Goal: Task Accomplishment & Management: Use online tool/utility

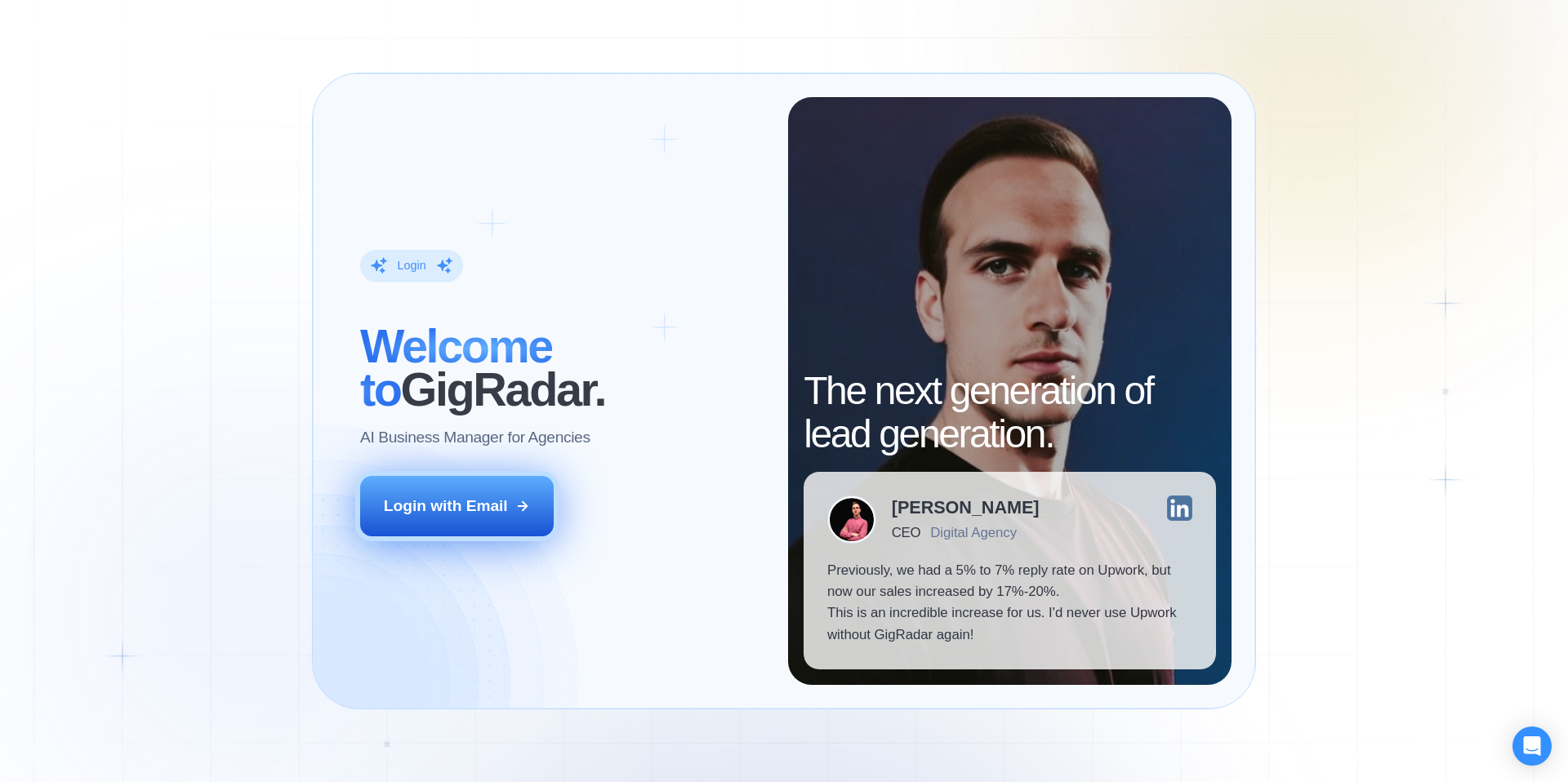
click at [464, 503] on div "Login with Email" at bounding box center [445, 506] width 124 height 21
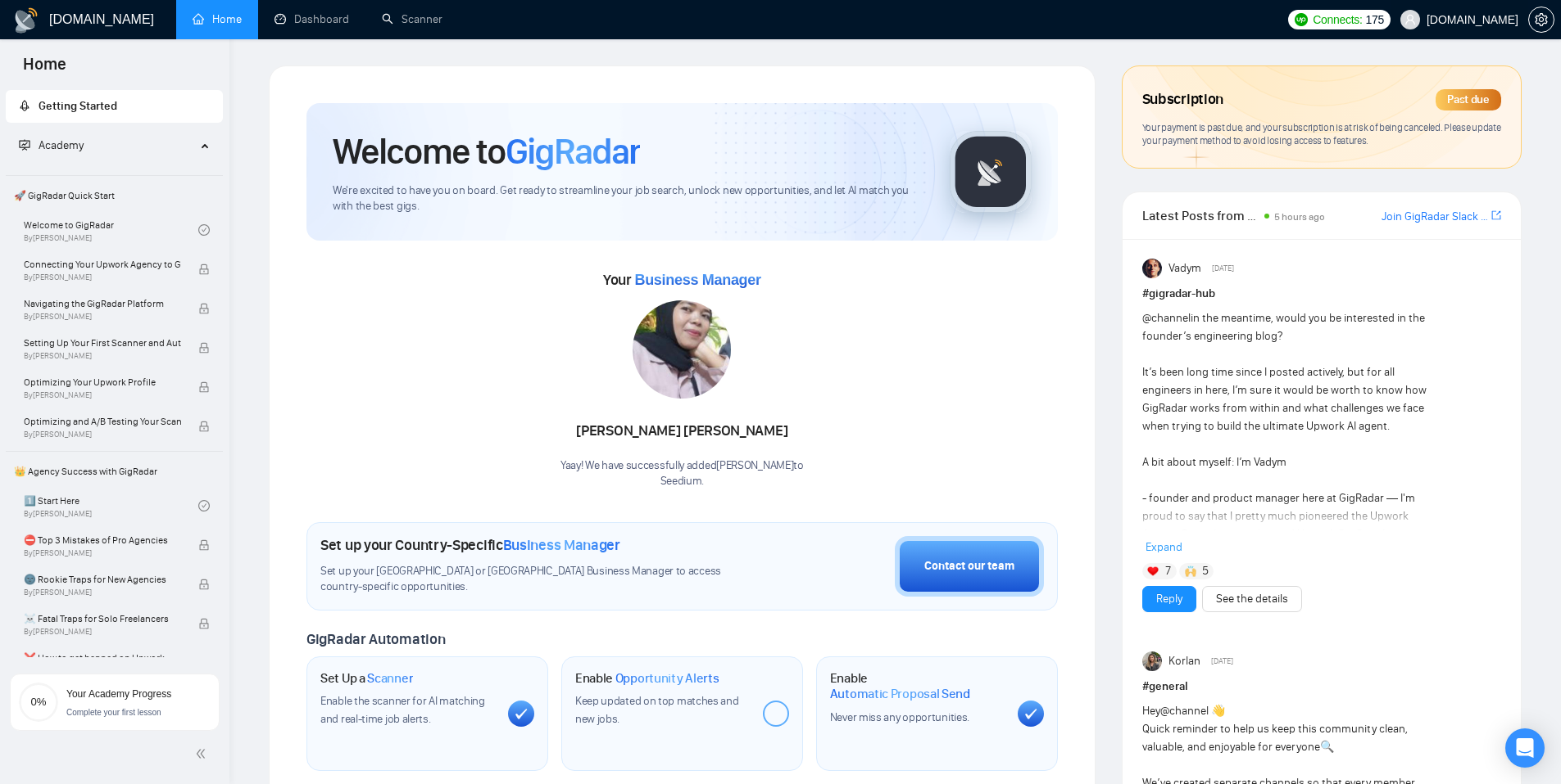
click at [1474, 20] on span "[DOMAIN_NAME]" at bounding box center [1471, 20] width 91 height 0
click at [1469, 20] on span "[DOMAIN_NAME]" at bounding box center [1471, 20] width 91 height 0
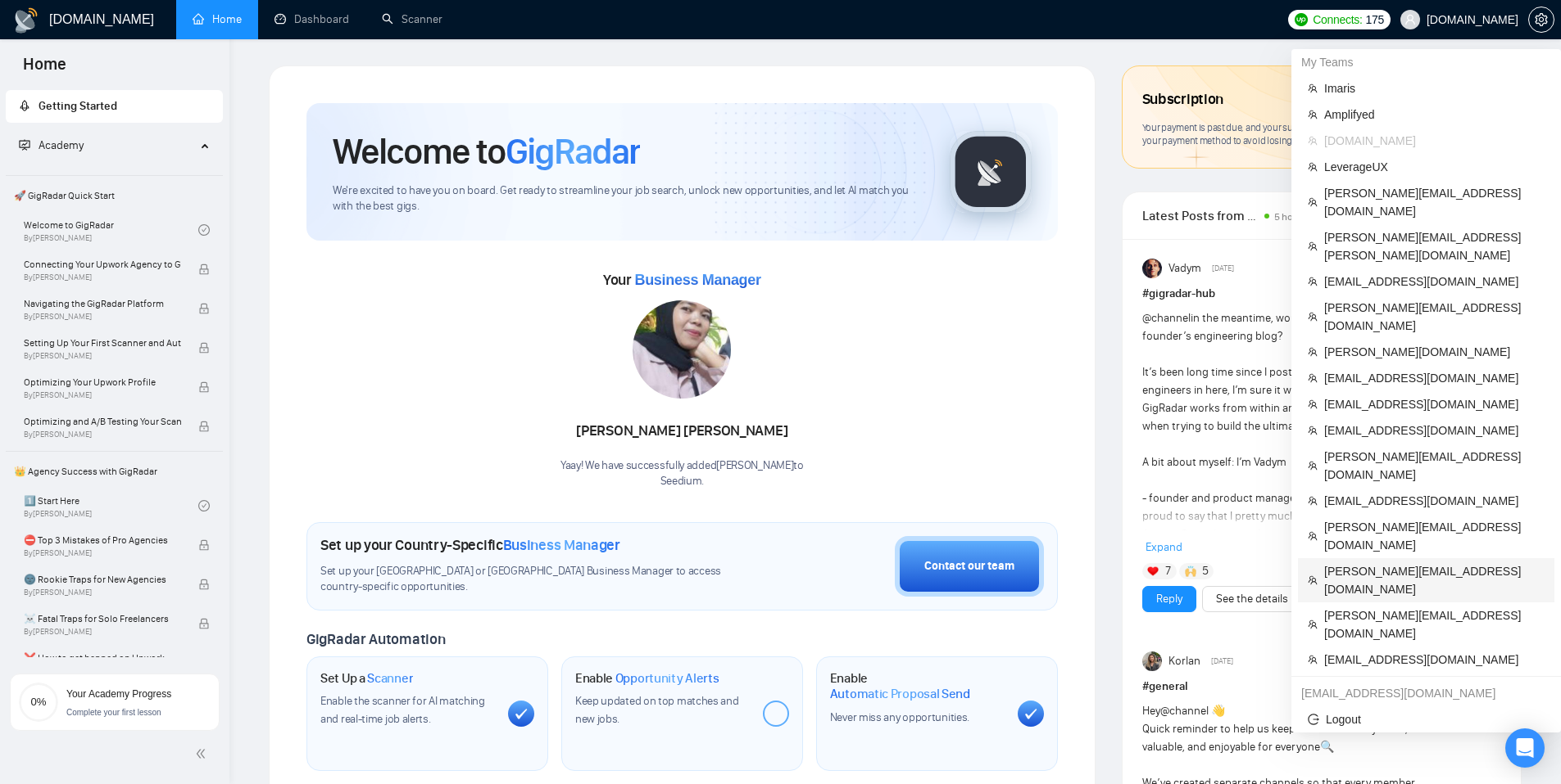
click at [1347, 562] on span "[PERSON_NAME][EMAIL_ADDRESS][DOMAIN_NAME]" at bounding box center [1434, 580] width 220 height 36
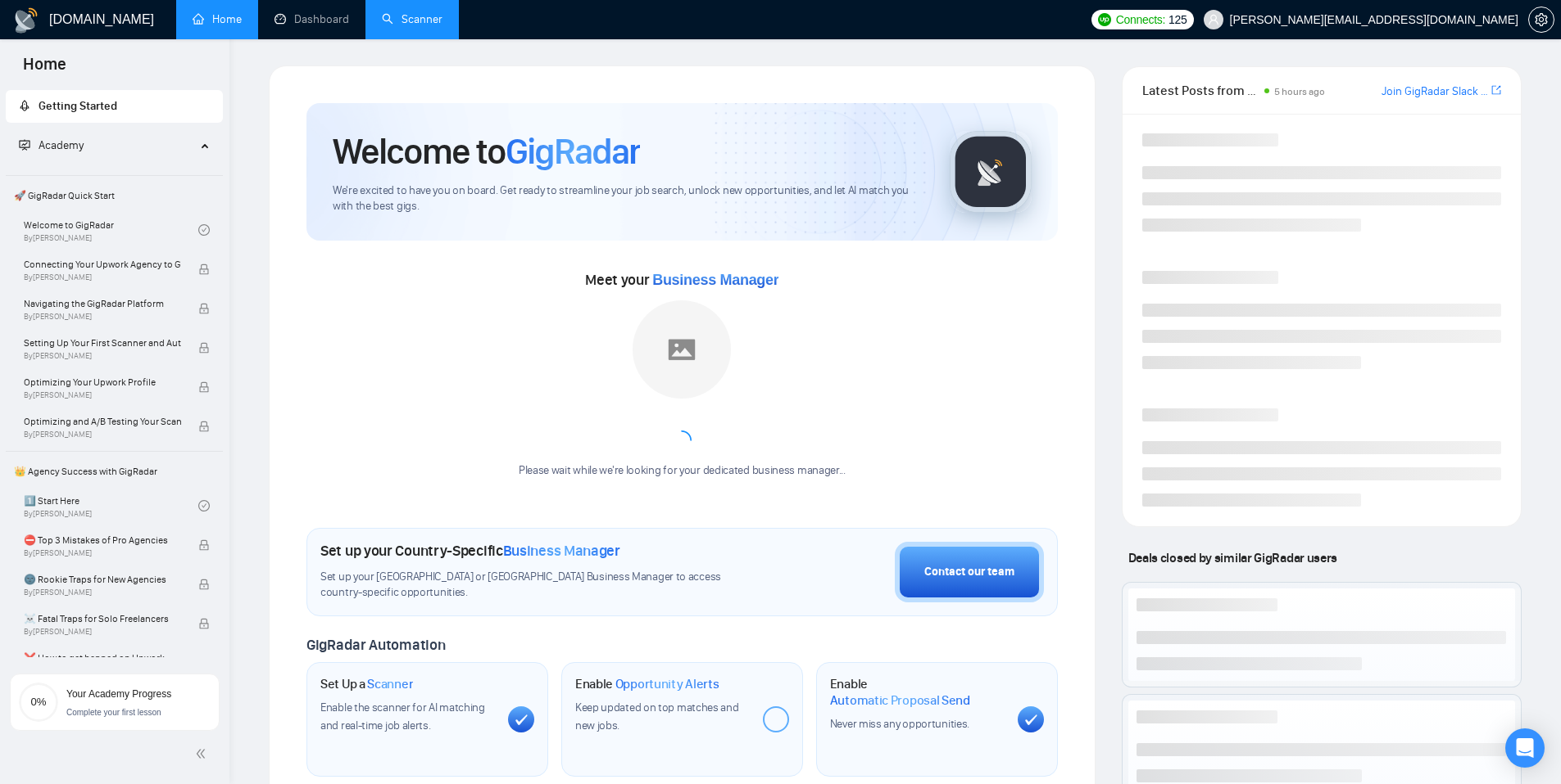
click at [416, 26] on link "Scanner" at bounding box center [412, 19] width 61 height 14
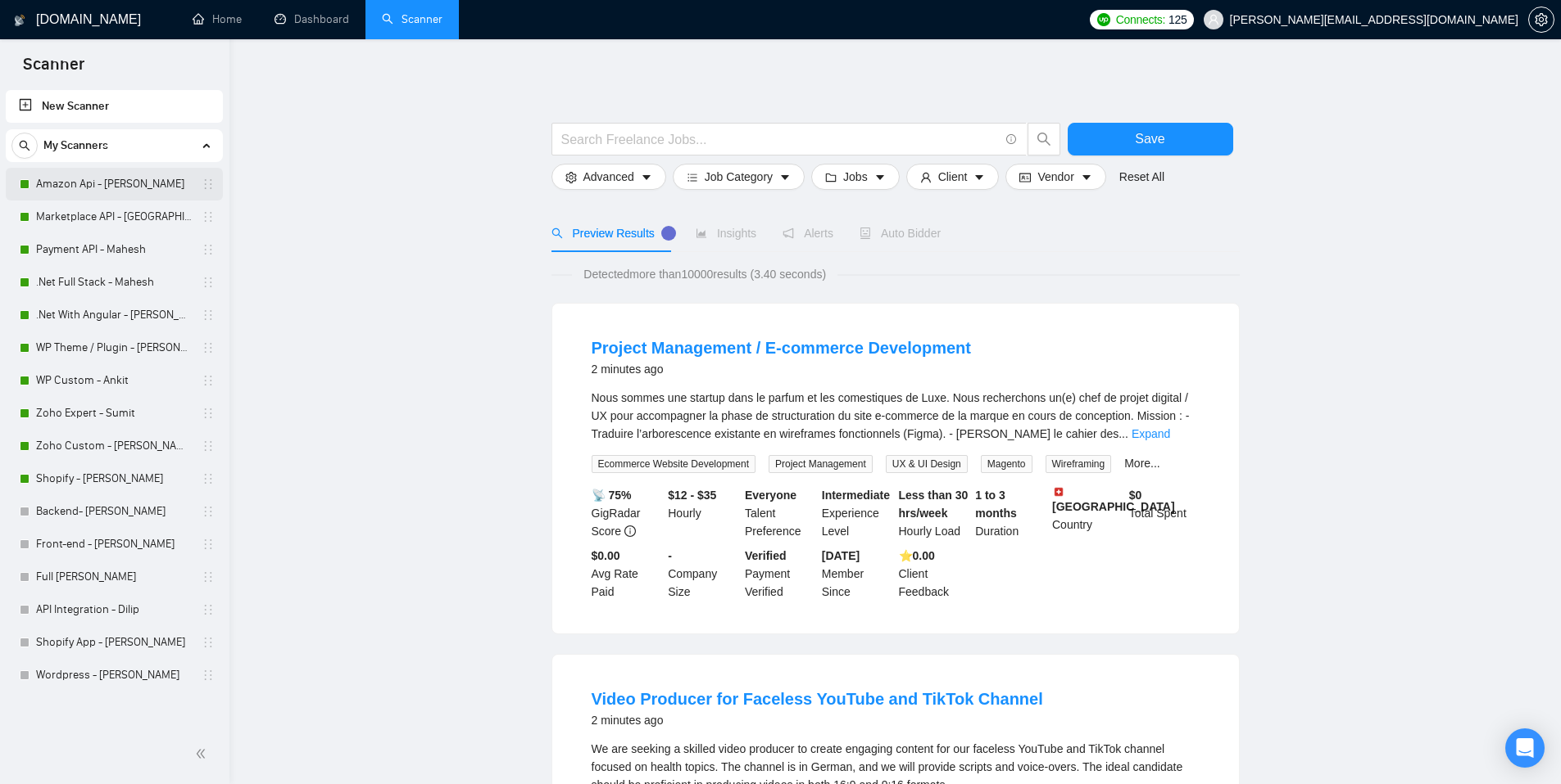
click at [91, 190] on link "Amazon Api - [PERSON_NAME]" at bounding box center [113, 184] width 156 height 33
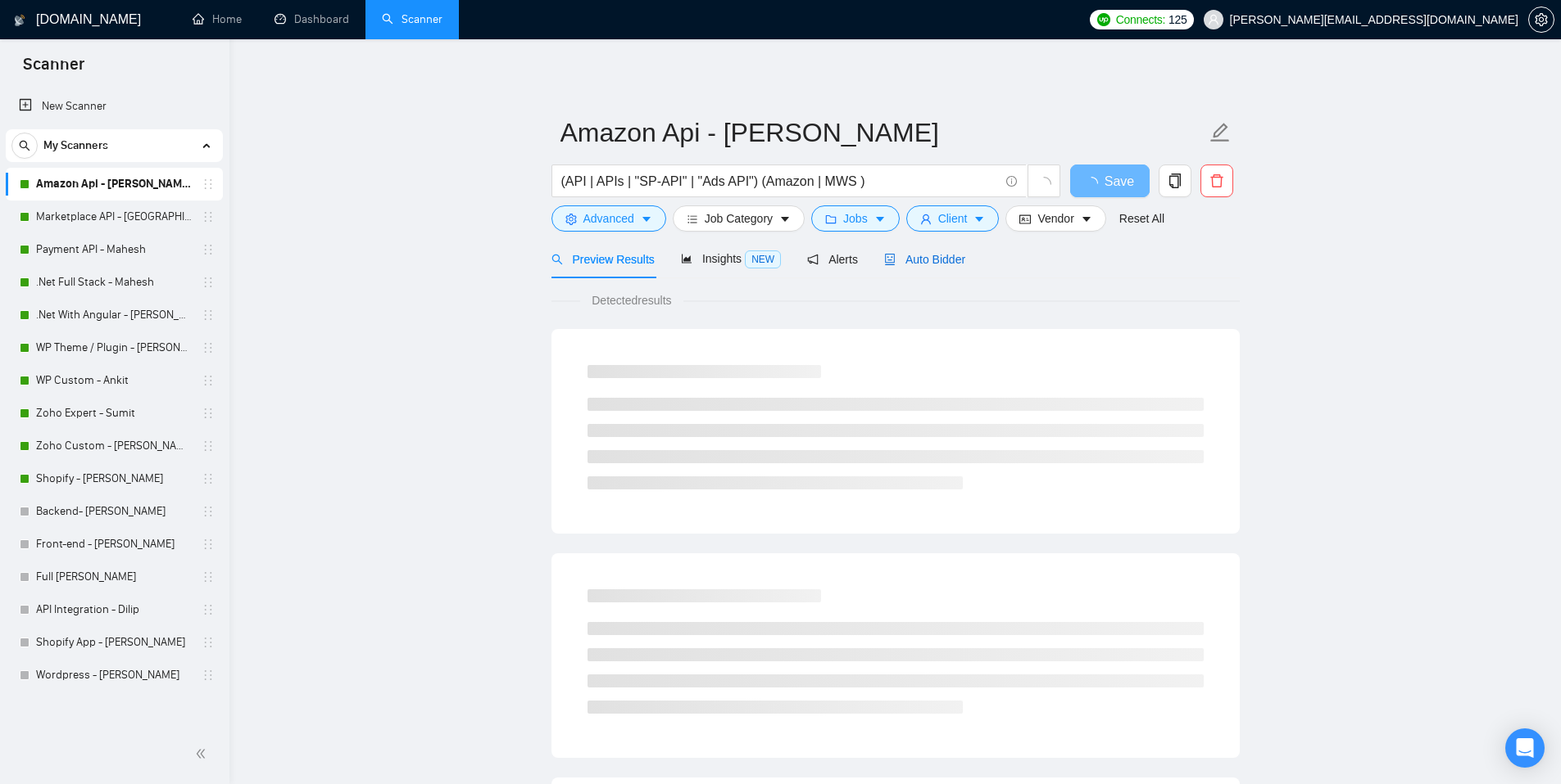
click at [923, 259] on span "Auto Bidder" at bounding box center [924, 259] width 81 height 13
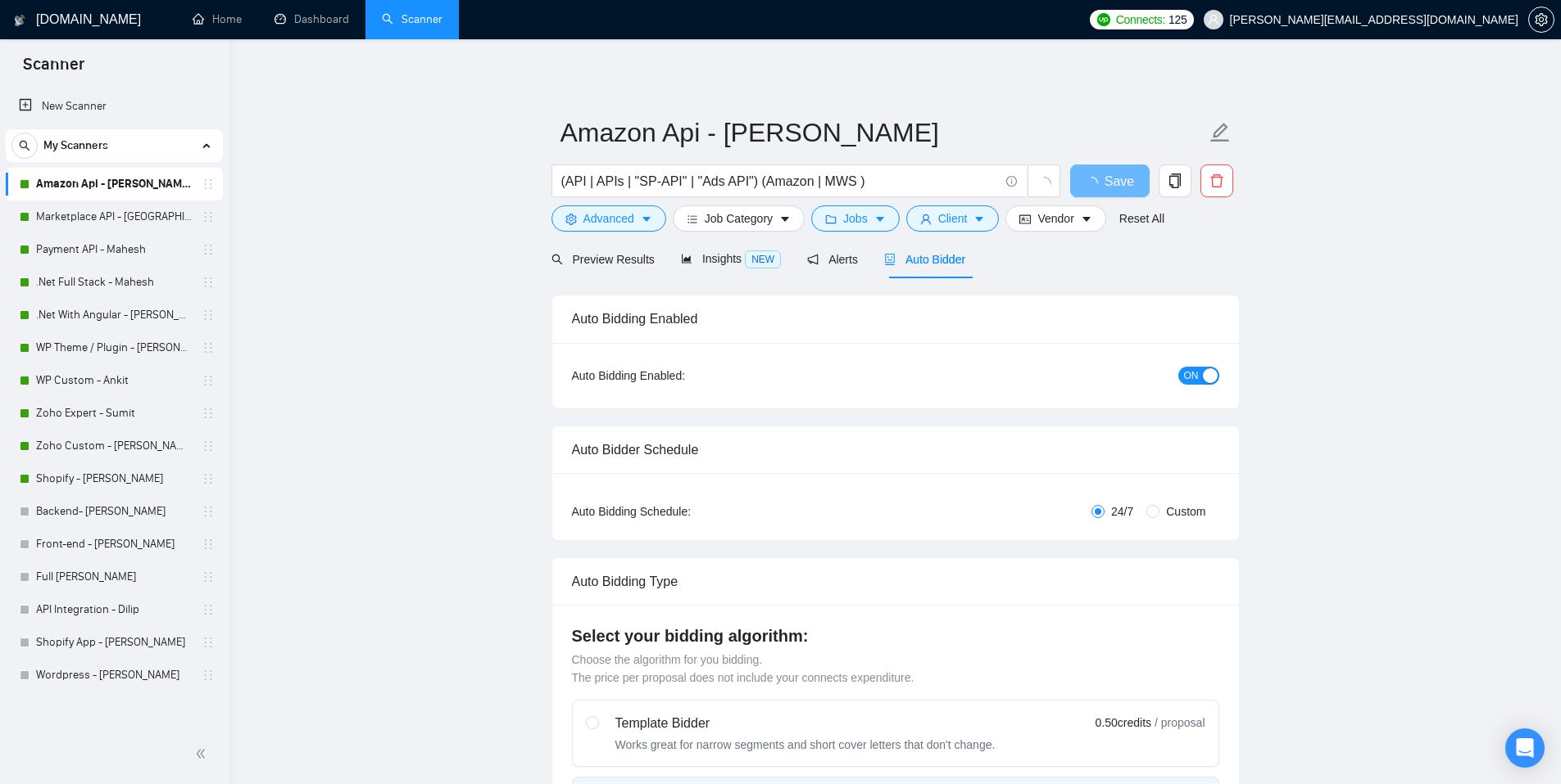
radio input "false"
radio input "true"
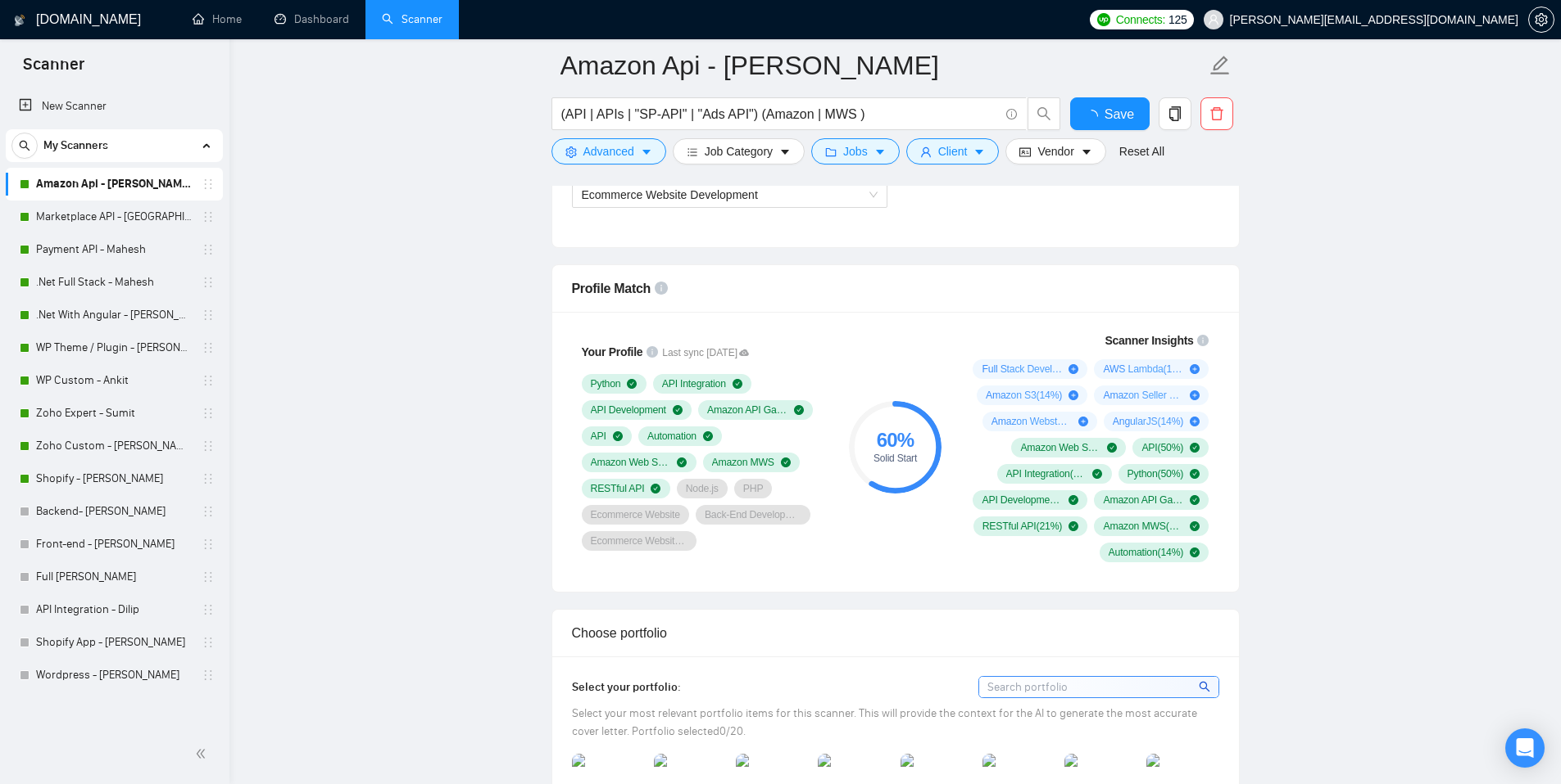
scroll to position [1061, 0]
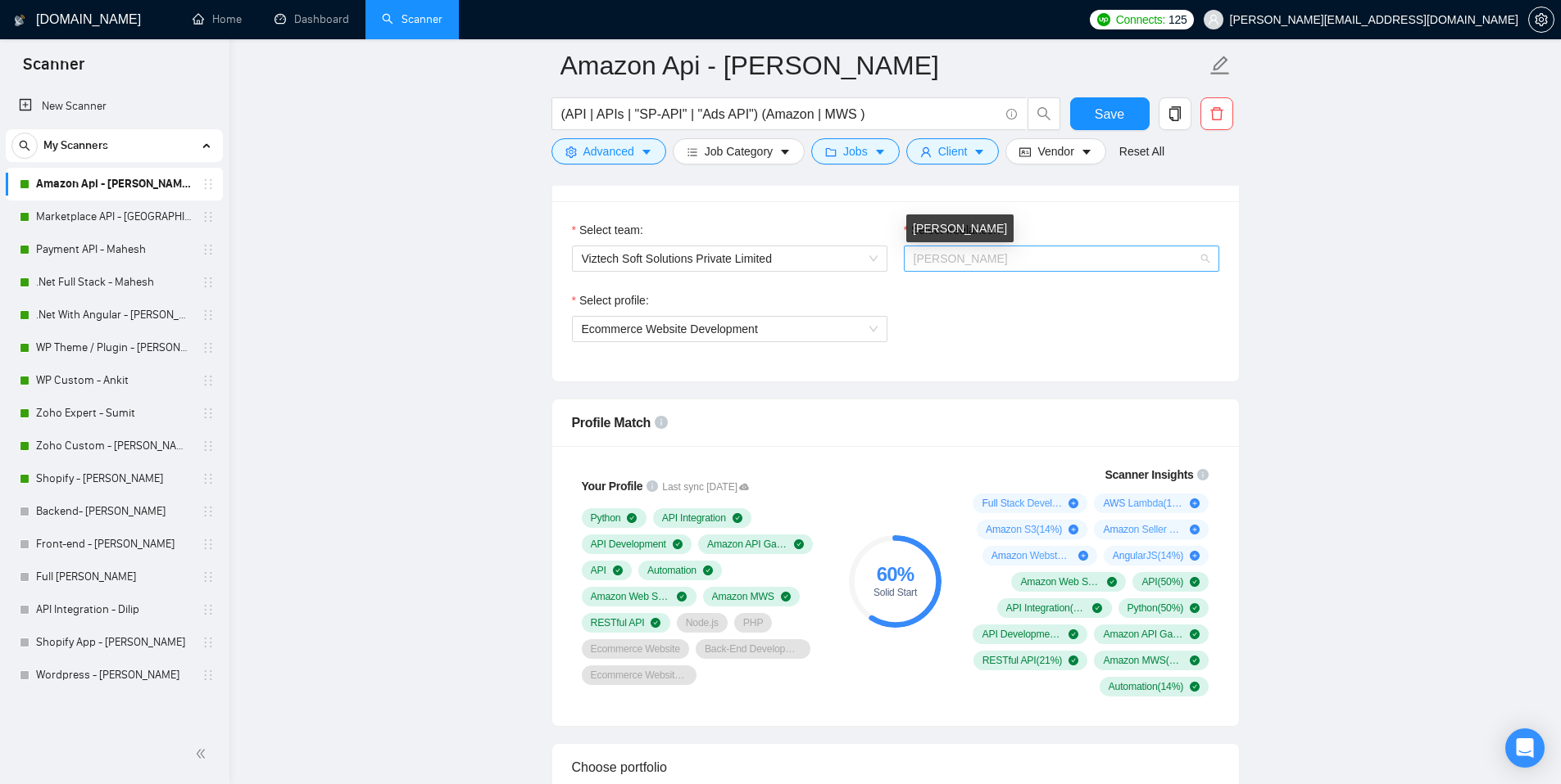
click at [989, 262] on span "[PERSON_NAME]" at bounding box center [960, 258] width 94 height 13
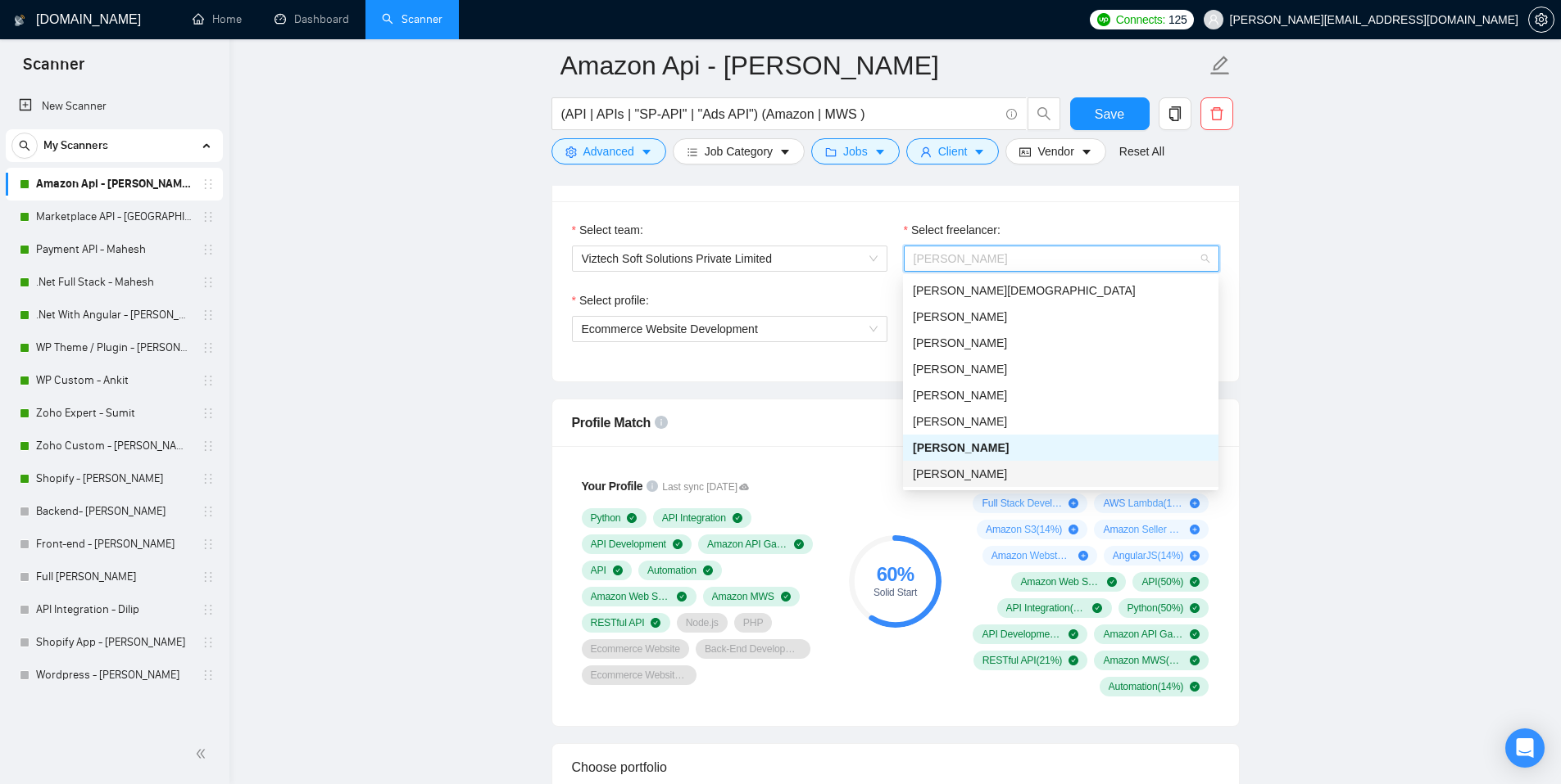
click at [985, 467] on span "[PERSON_NAME]" at bounding box center [959, 473] width 94 height 13
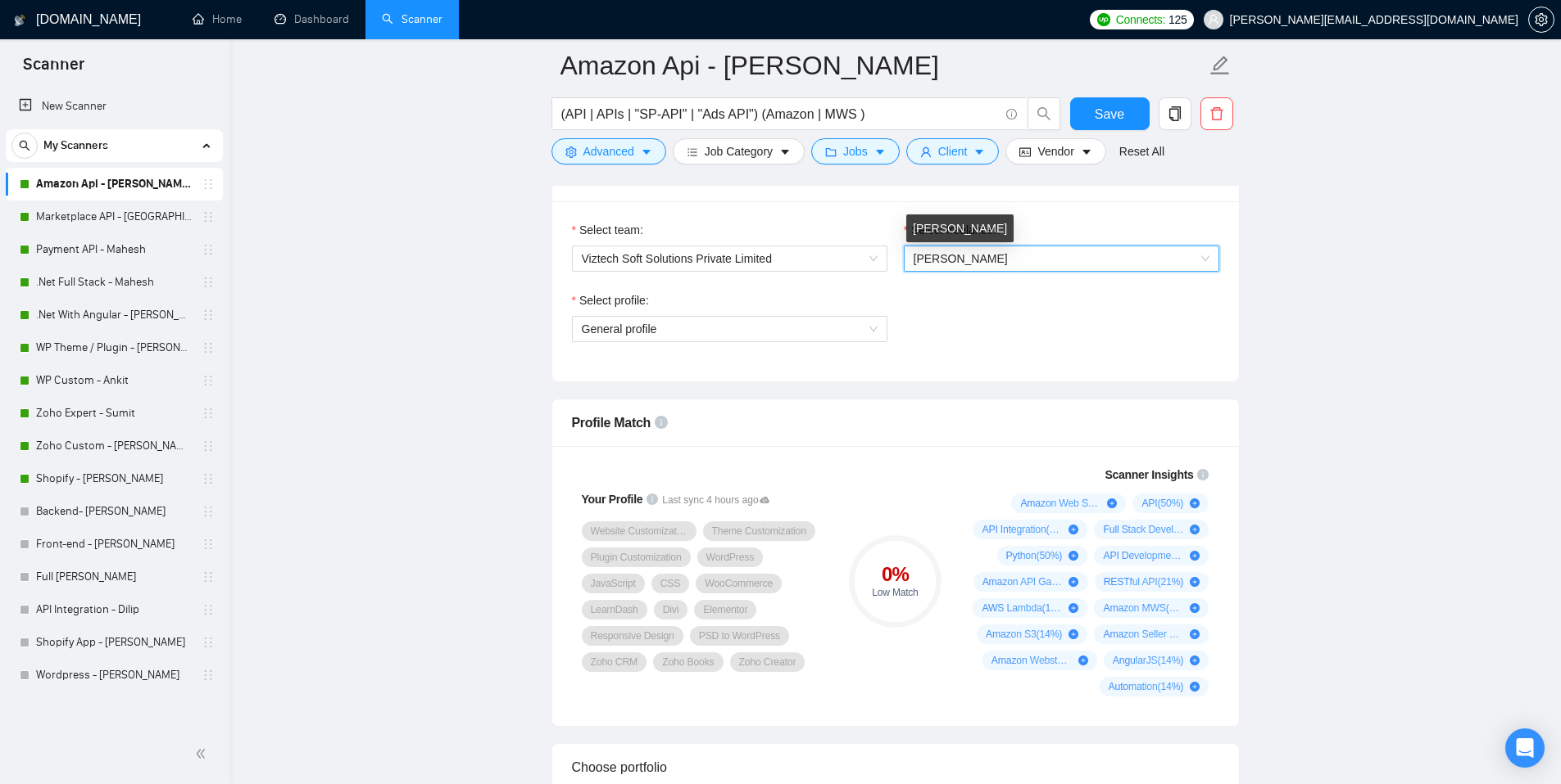
click at [990, 263] on span "[PERSON_NAME]" at bounding box center [960, 258] width 94 height 13
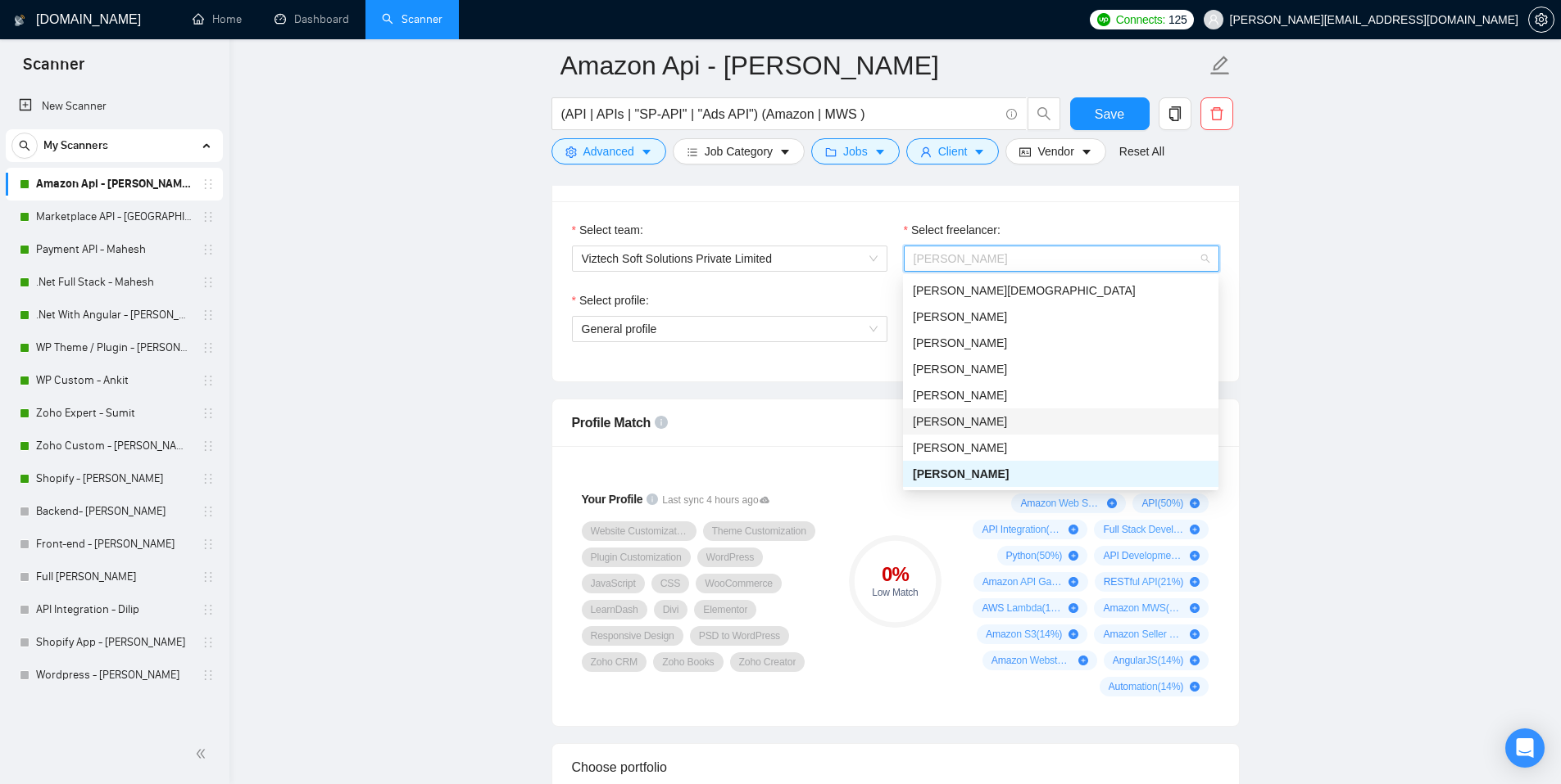
click at [979, 427] on span "[PERSON_NAME]" at bounding box center [959, 421] width 94 height 13
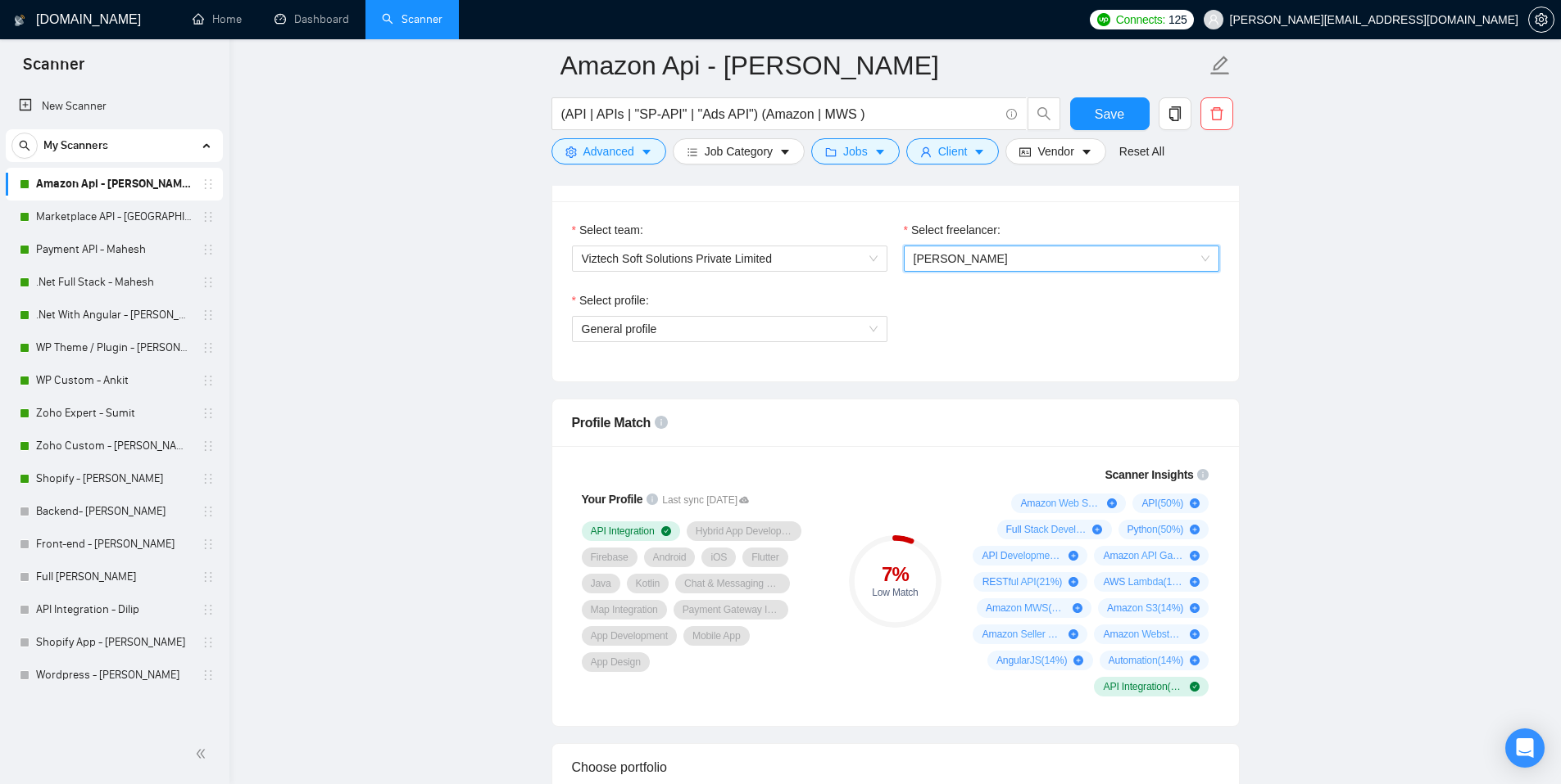
click at [992, 256] on span "[PERSON_NAME]" at bounding box center [1061, 258] width 296 height 24
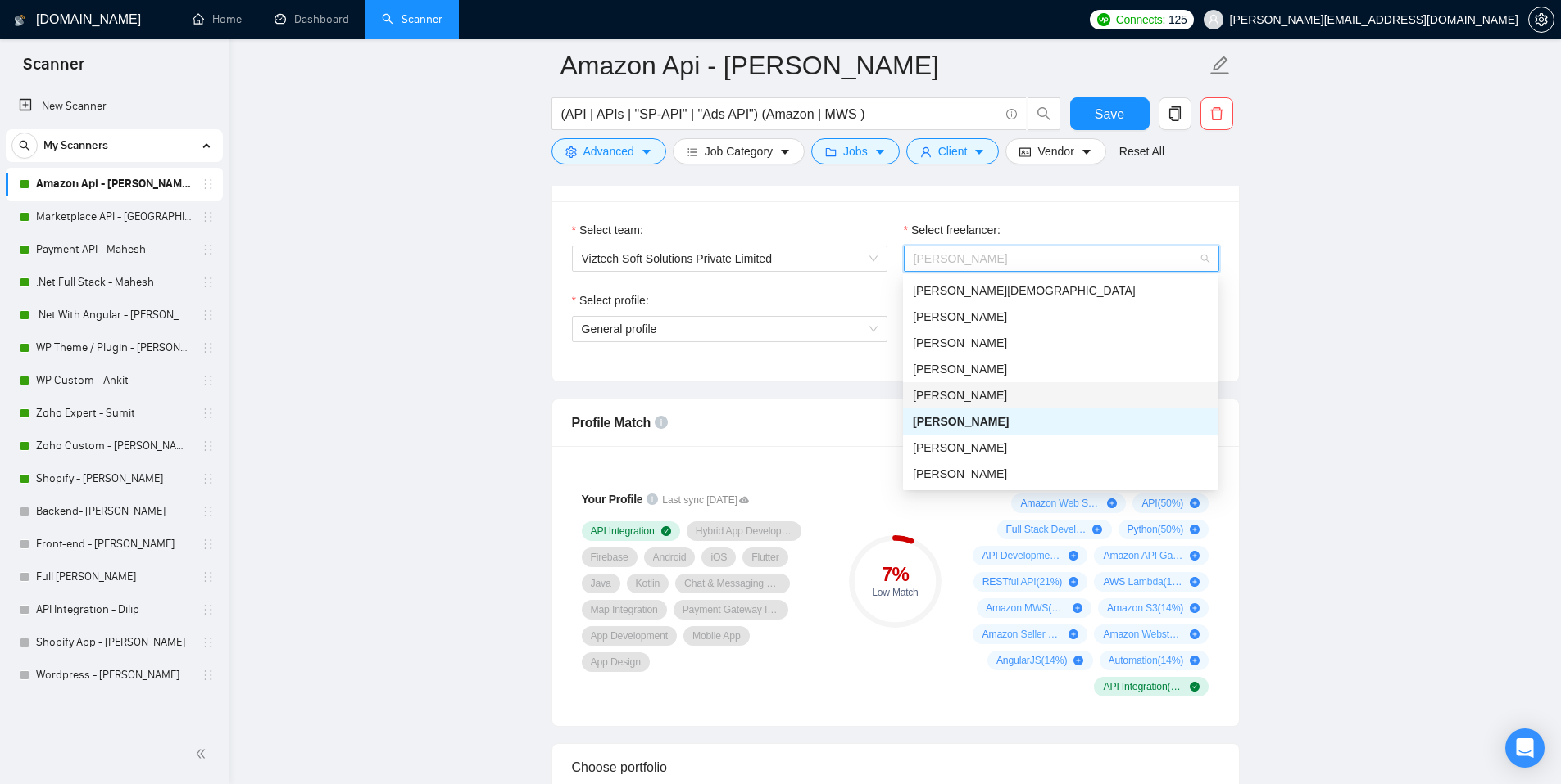
click at [965, 392] on span "[PERSON_NAME]" at bounding box center [959, 395] width 94 height 13
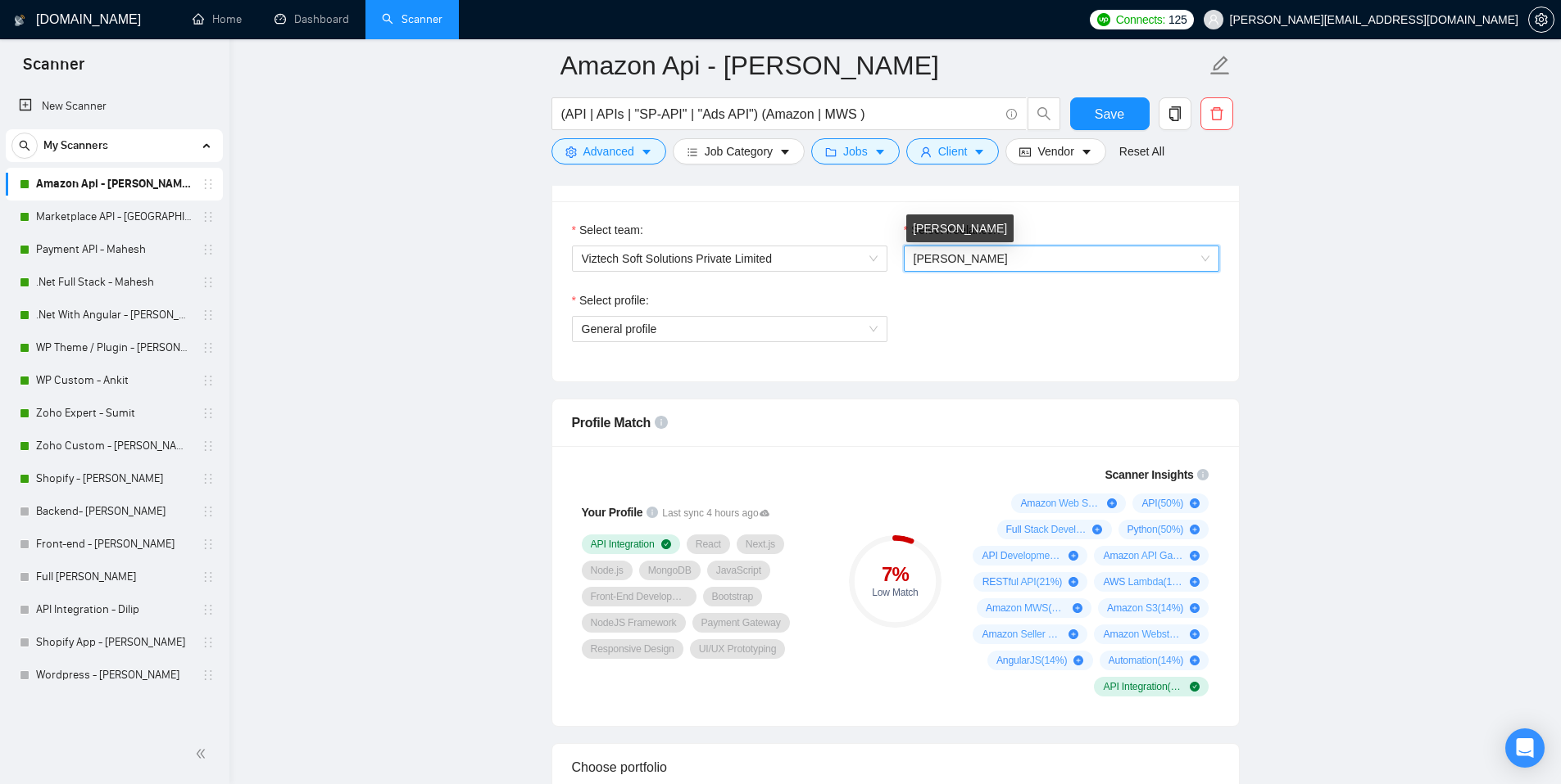
click at [986, 264] on span "[PERSON_NAME]" at bounding box center [960, 258] width 94 height 13
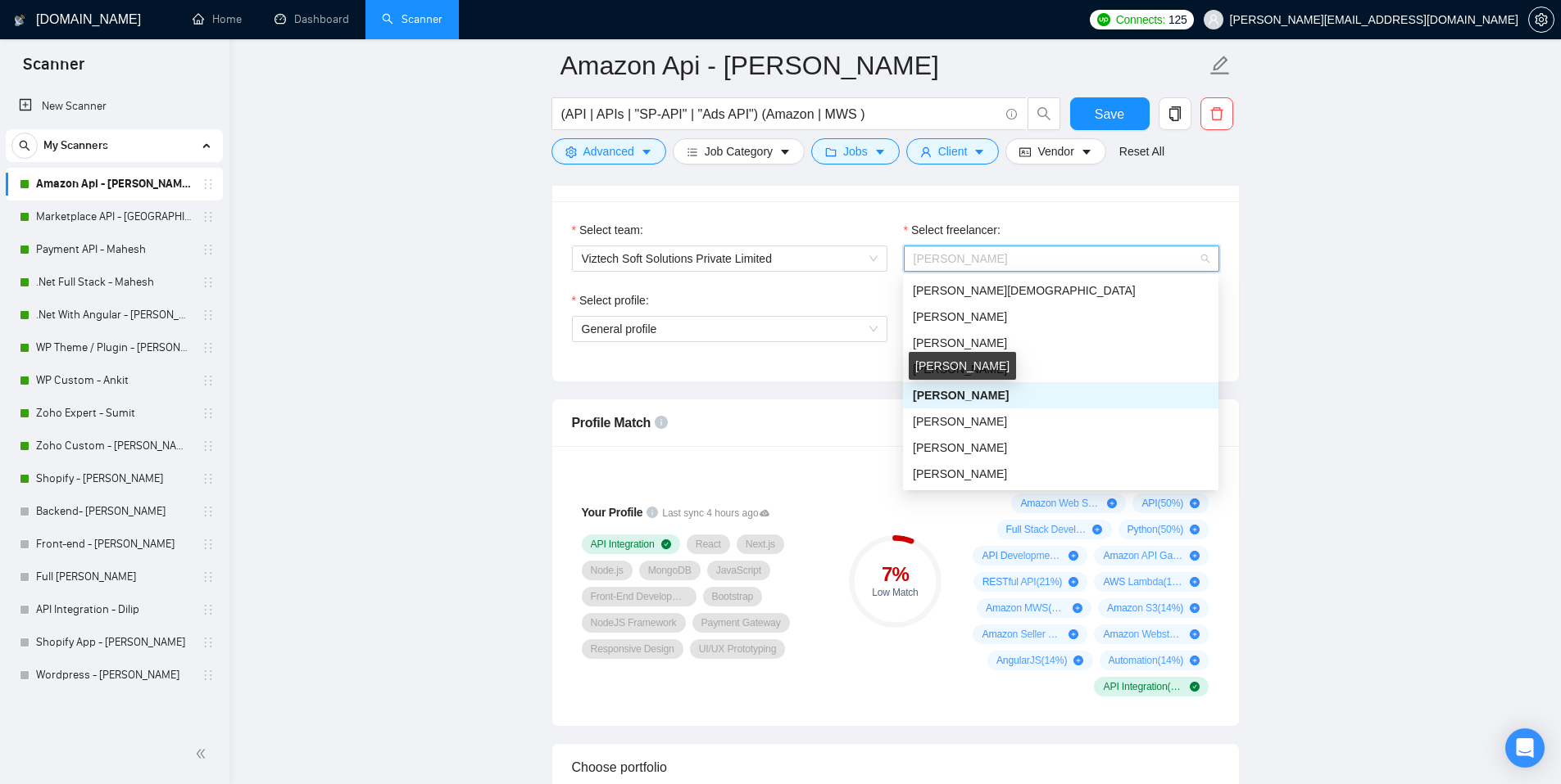
click at [974, 375] on div "[PERSON_NAME]" at bounding box center [962, 366] width 107 height 28
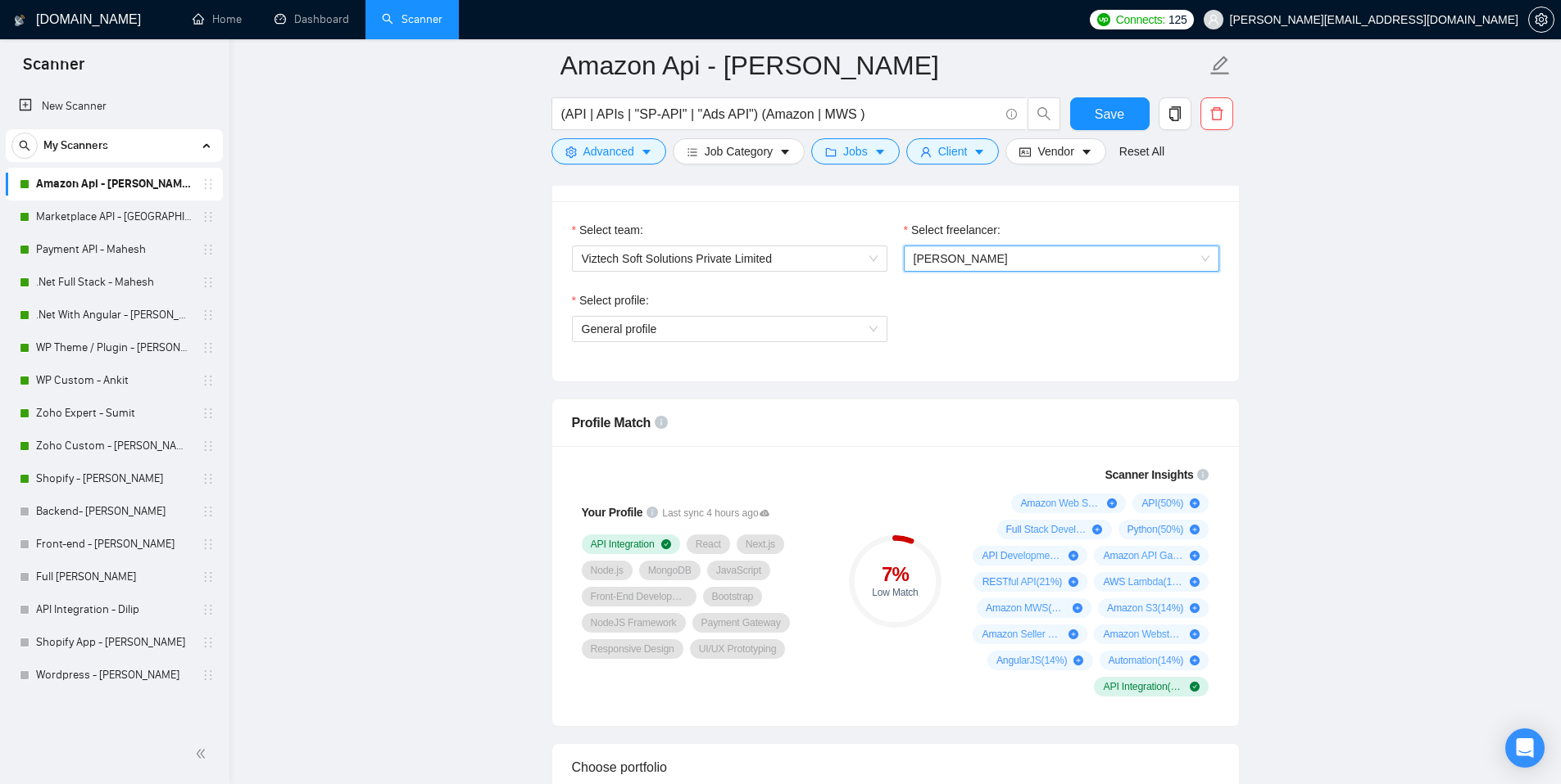
click at [996, 329] on div "Select profile: General profile" at bounding box center [895, 326] width 663 height 70
click at [997, 262] on span "[PERSON_NAME]" at bounding box center [960, 258] width 94 height 13
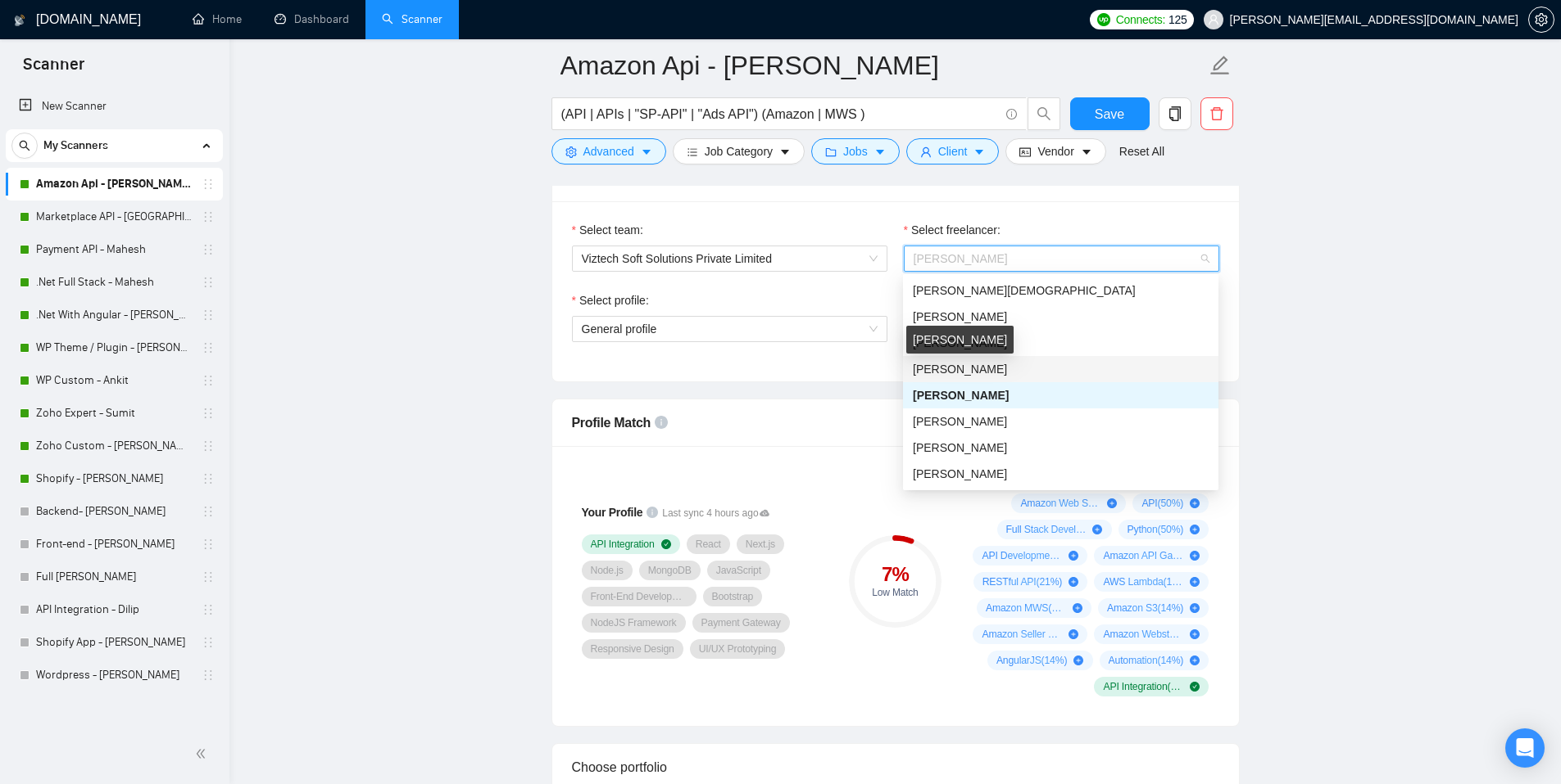
click at [972, 373] on span "[PERSON_NAME]" at bounding box center [959, 369] width 94 height 13
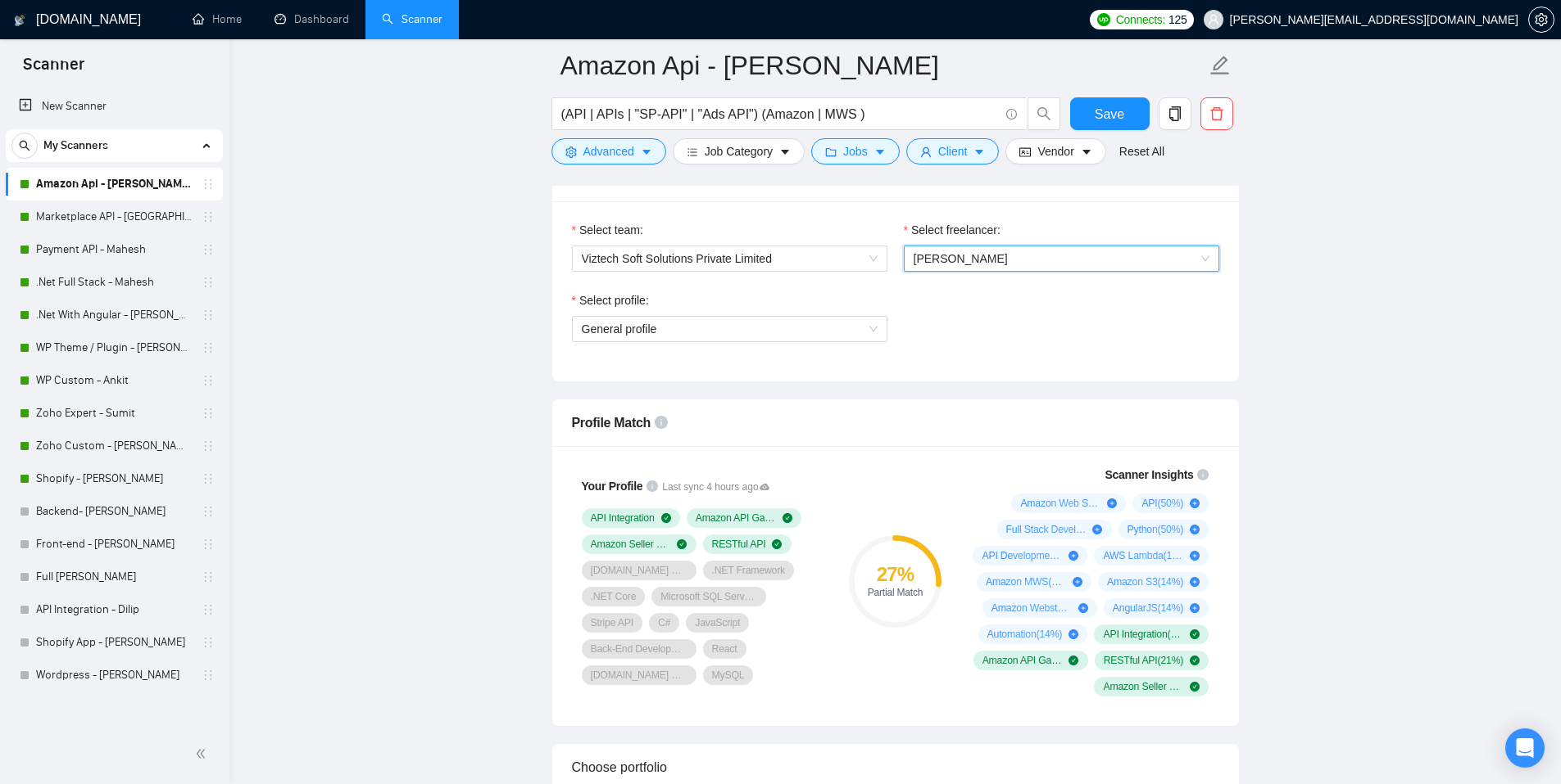
click at [982, 267] on span "[PERSON_NAME]" at bounding box center [1061, 258] width 296 height 24
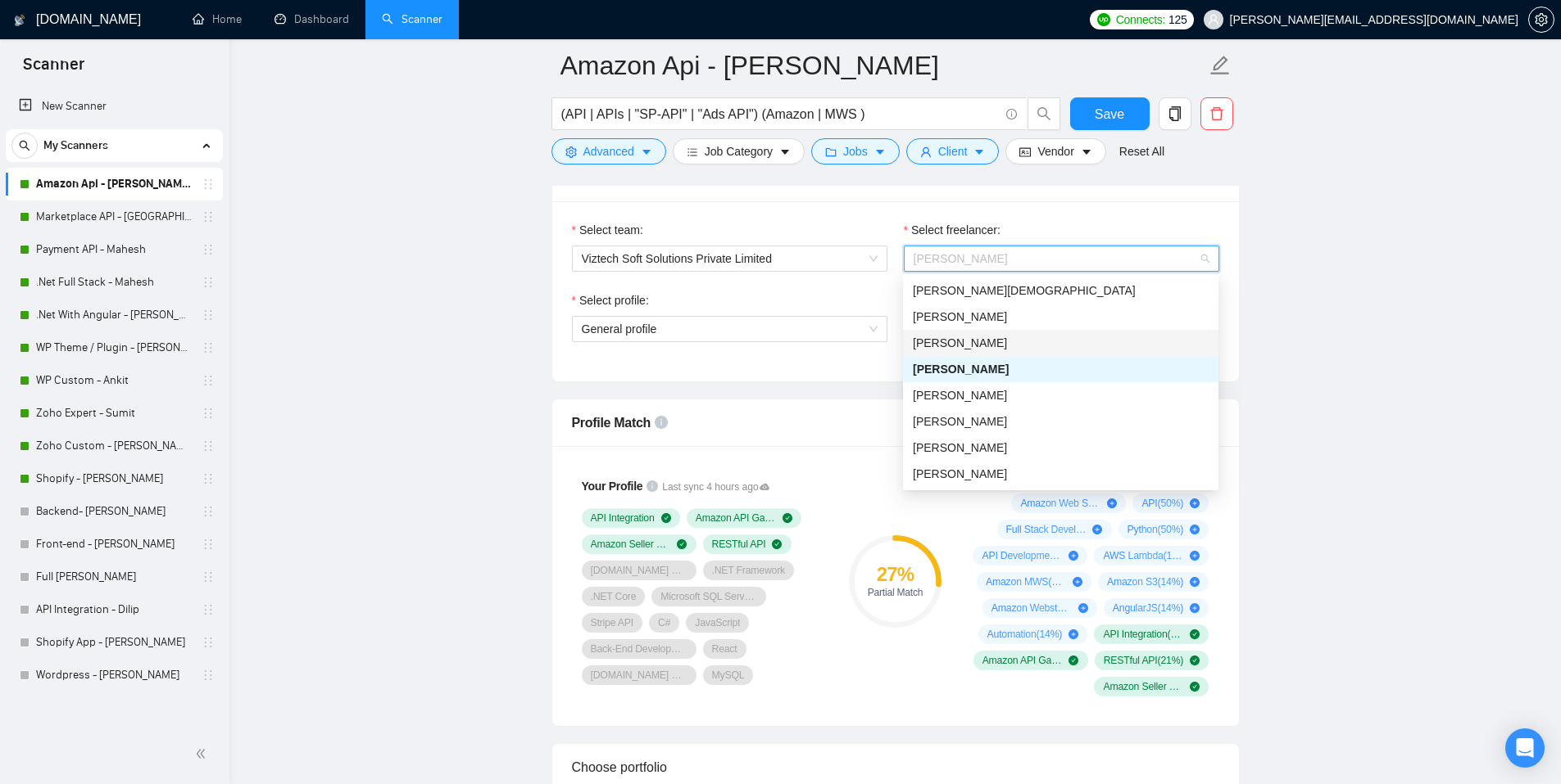
click at [965, 345] on span "[PERSON_NAME]" at bounding box center [959, 343] width 94 height 13
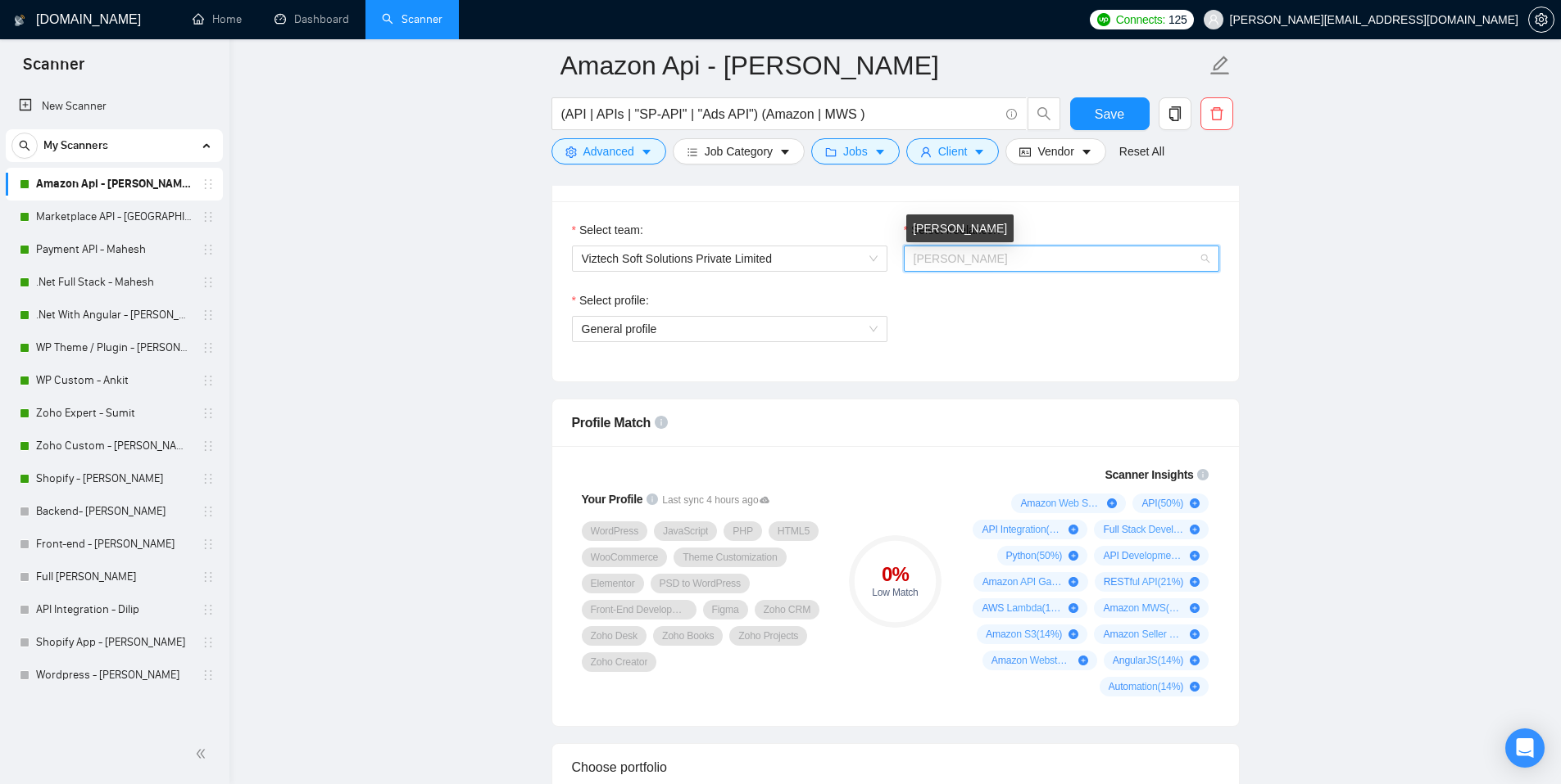
click at [979, 260] on span "[PERSON_NAME]" at bounding box center [960, 258] width 94 height 13
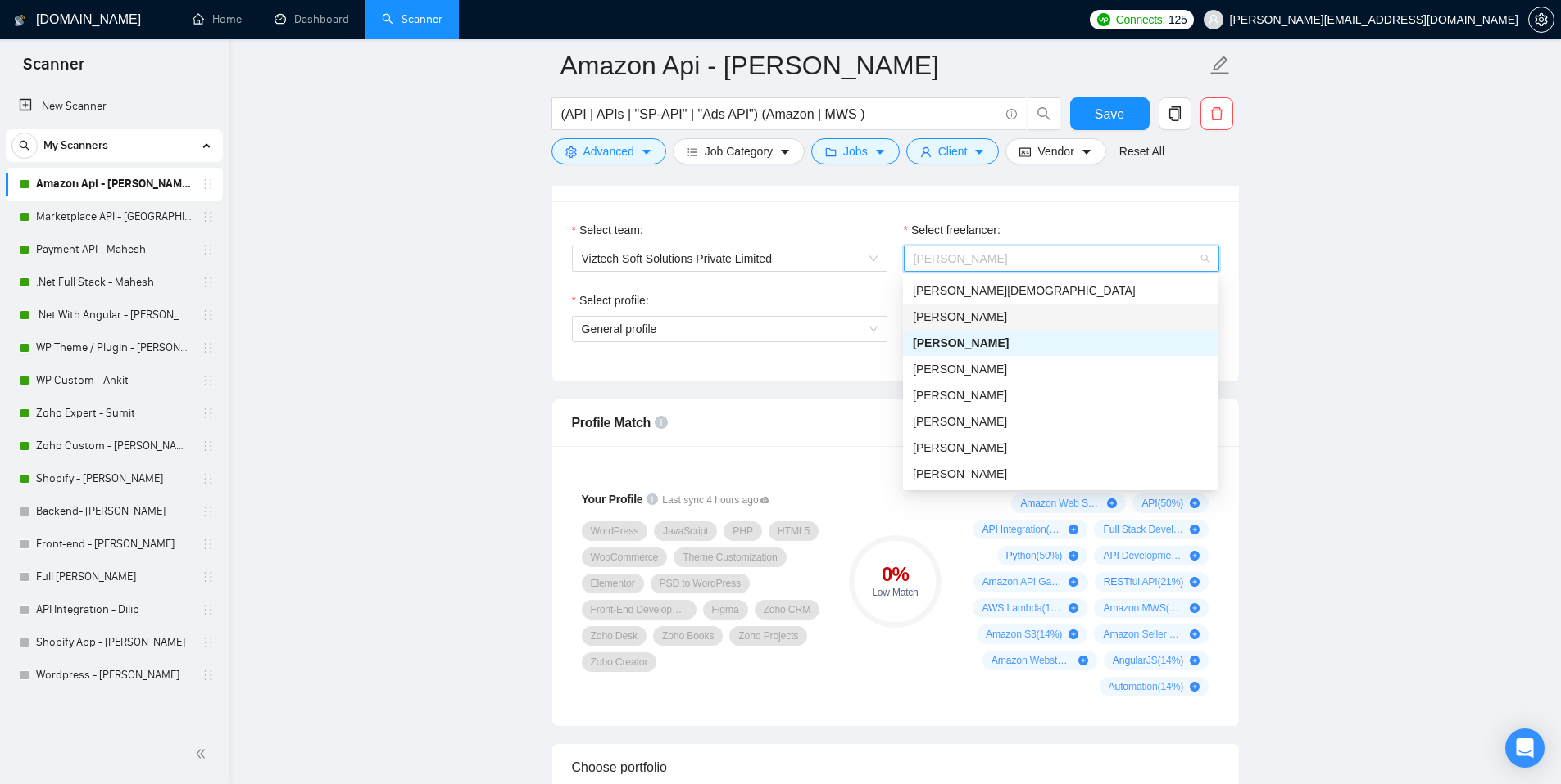
click at [959, 322] on span "[PERSON_NAME]" at bounding box center [959, 317] width 94 height 13
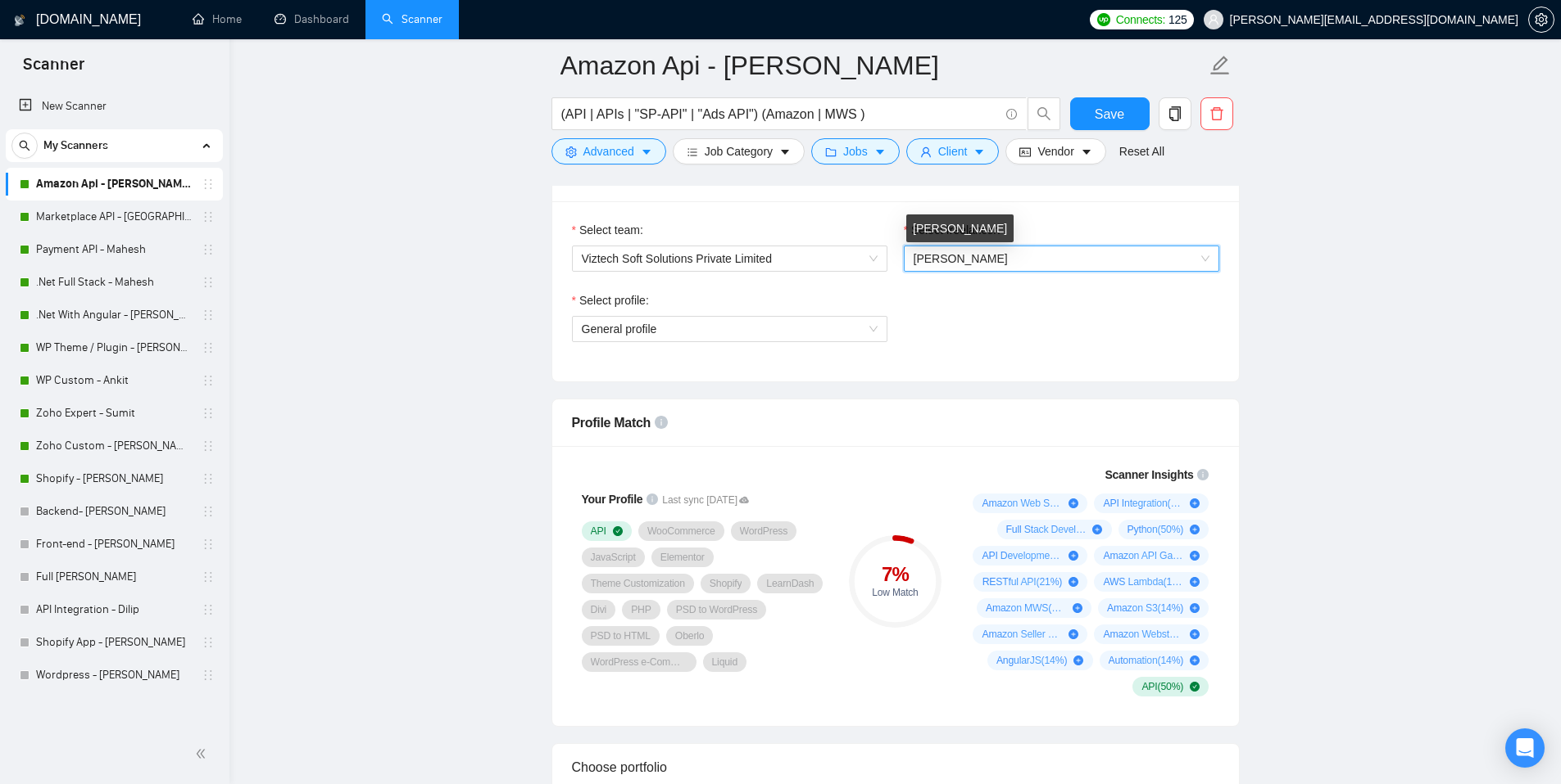
click at [985, 262] on span "[PERSON_NAME]" at bounding box center [960, 258] width 94 height 13
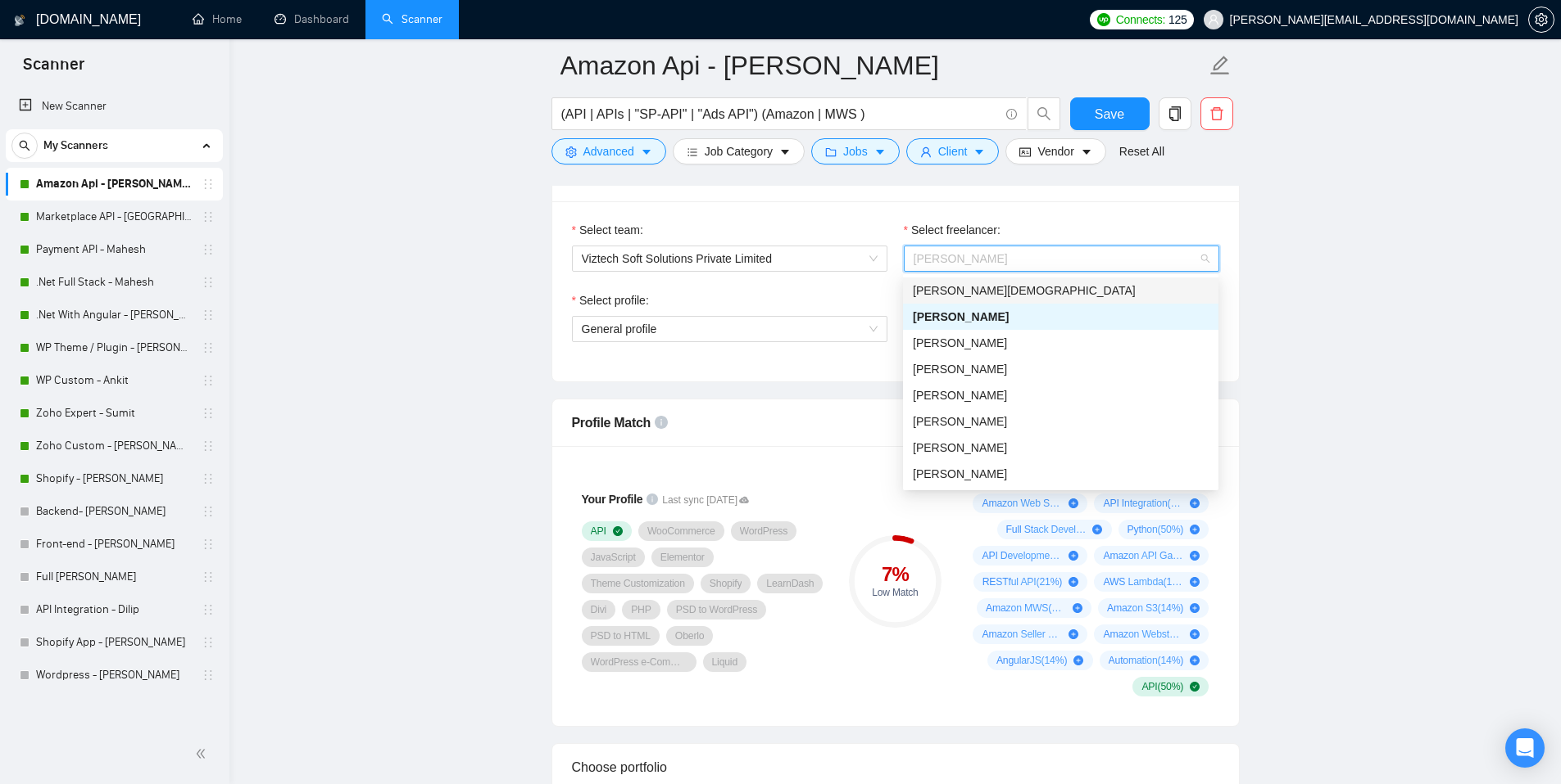
click at [976, 291] on span "[PERSON_NAME][DEMOGRAPHIC_DATA]" at bounding box center [1024, 291] width 223 height 13
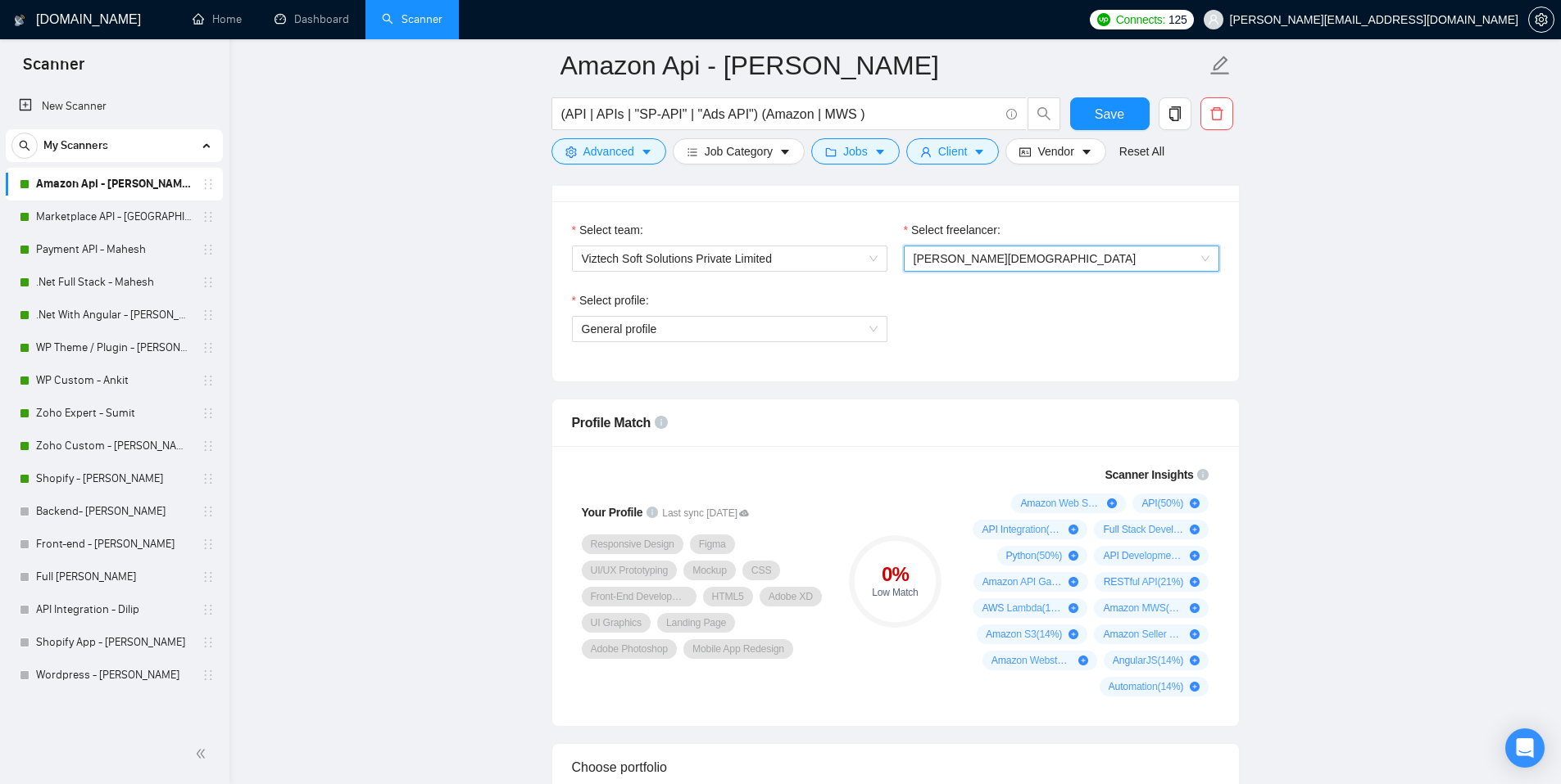
click at [984, 265] on span "[PERSON_NAME][DEMOGRAPHIC_DATA]" at bounding box center [1061, 258] width 296 height 24
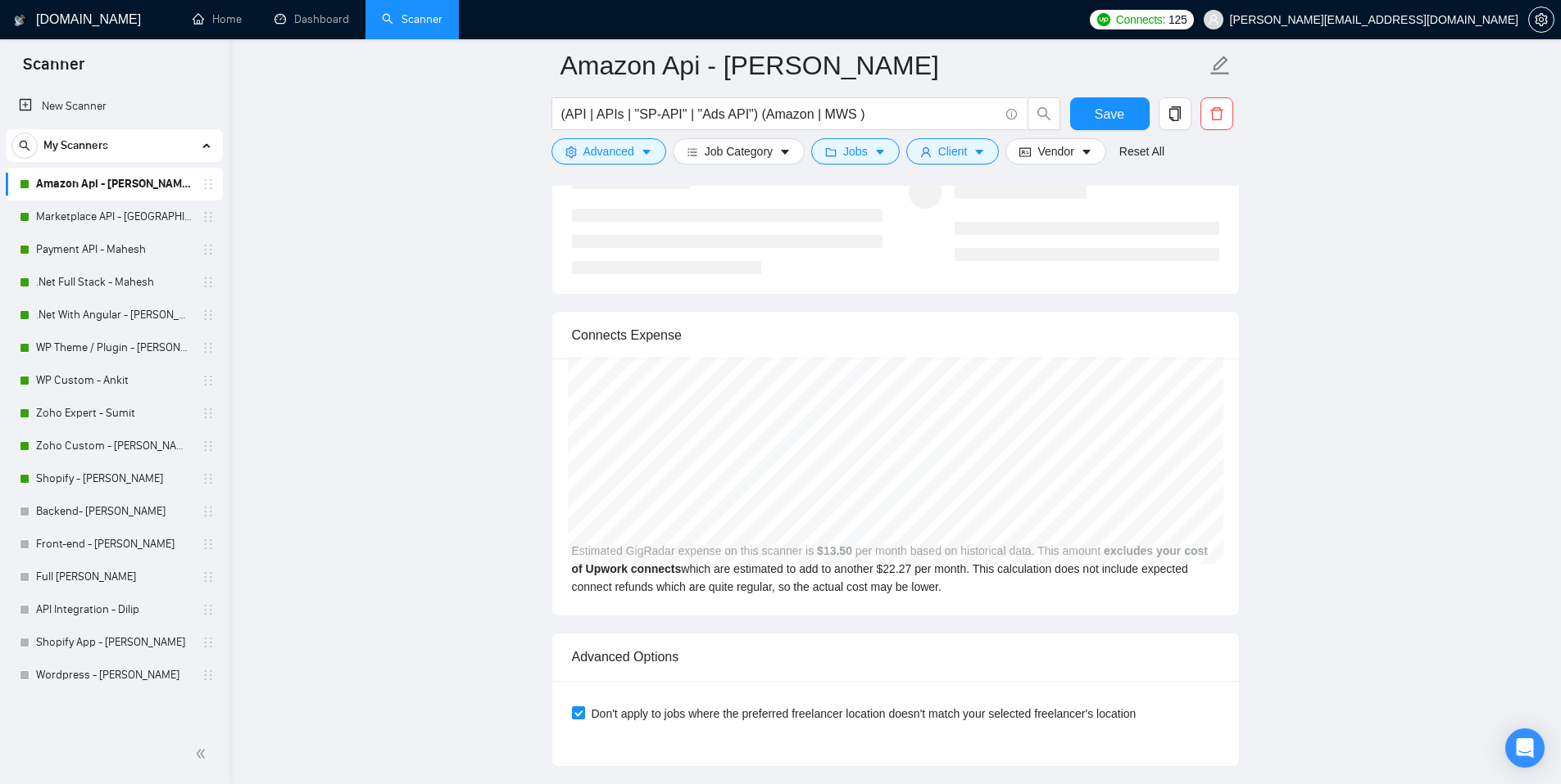
scroll to position [0, 0]
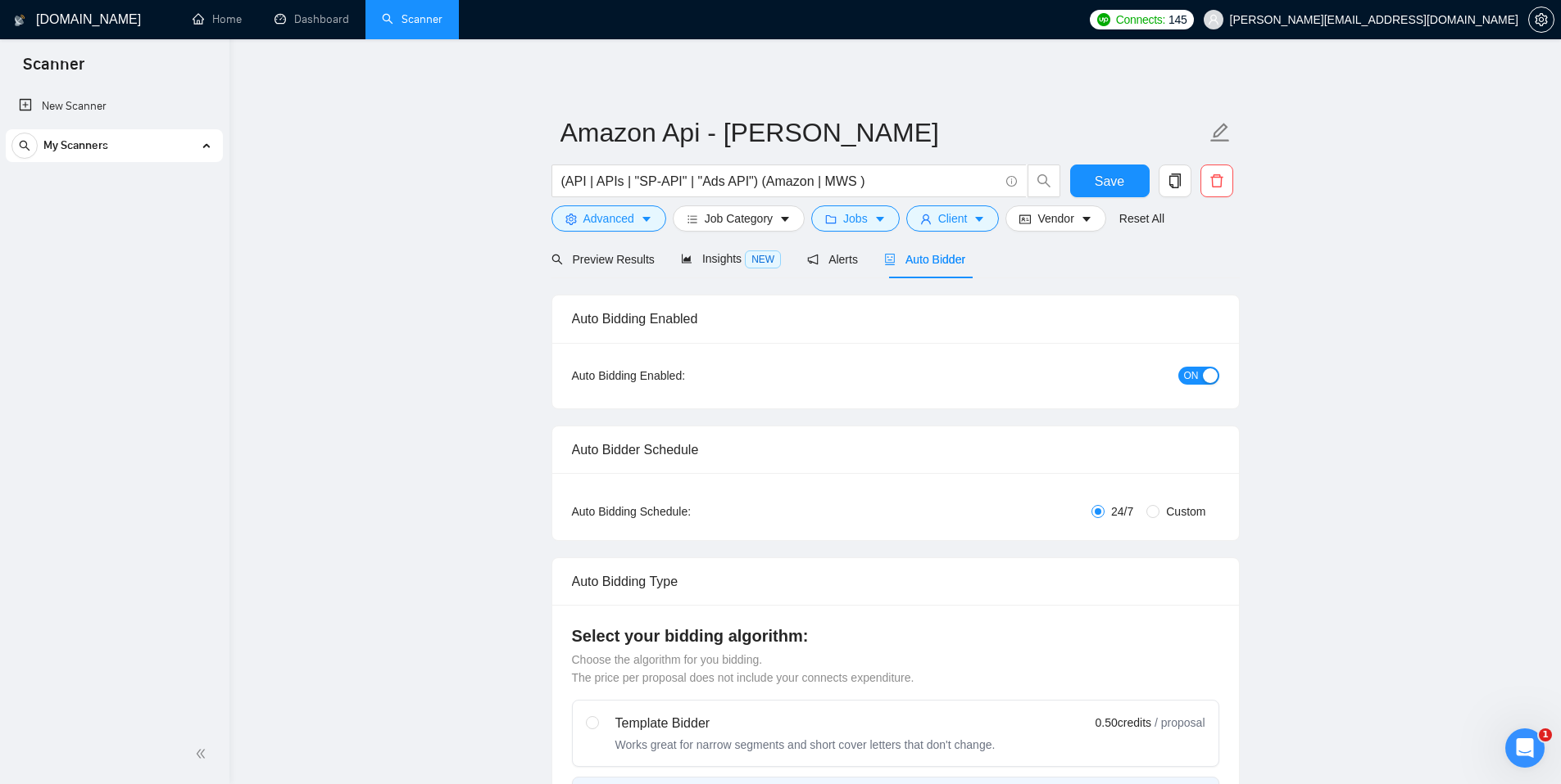
radio input "false"
radio input "true"
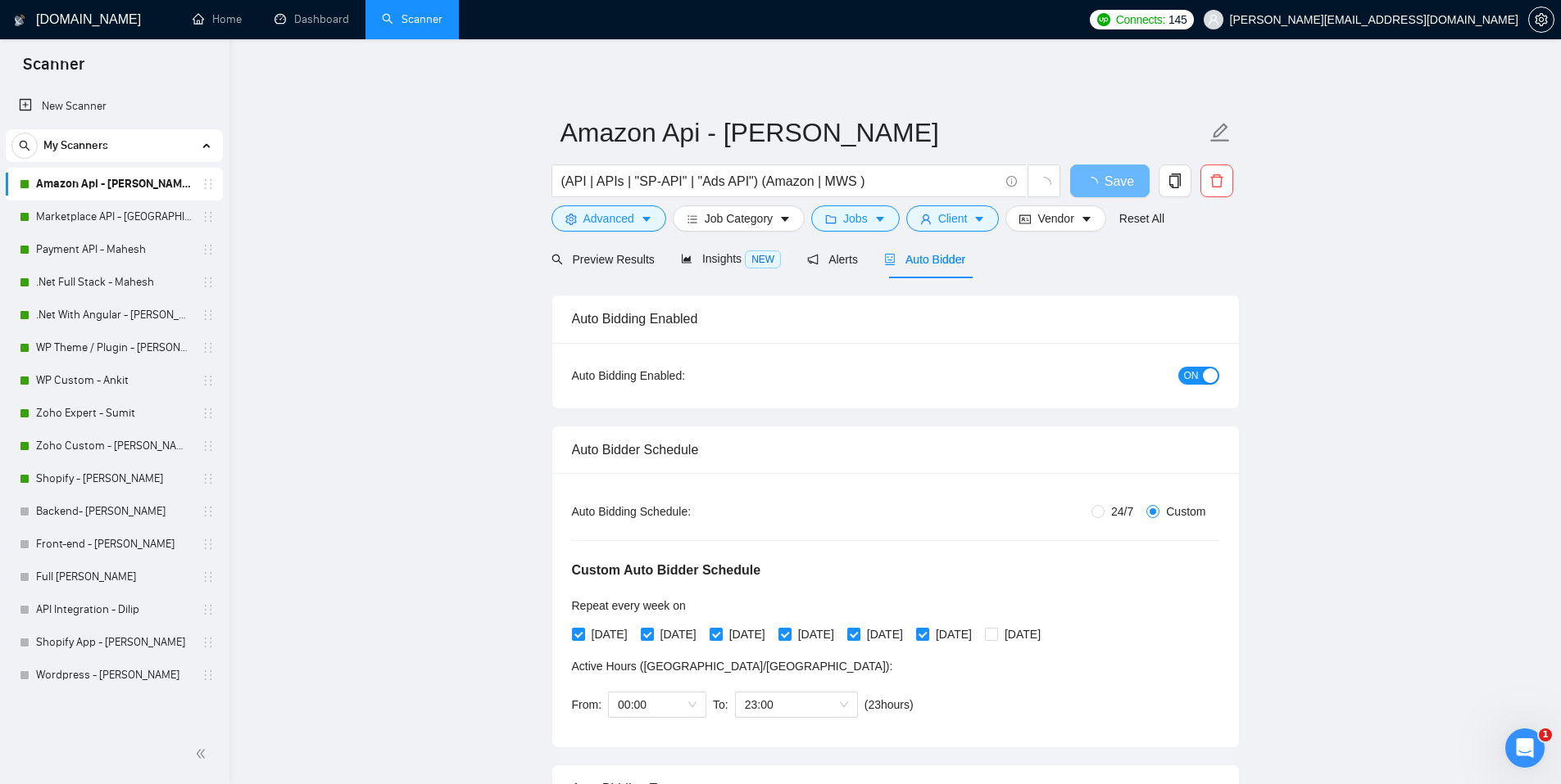
click at [944, 268] on div "Auto Bidder" at bounding box center [924, 259] width 81 height 18
click at [938, 260] on span "Auto Bidder" at bounding box center [924, 259] width 81 height 13
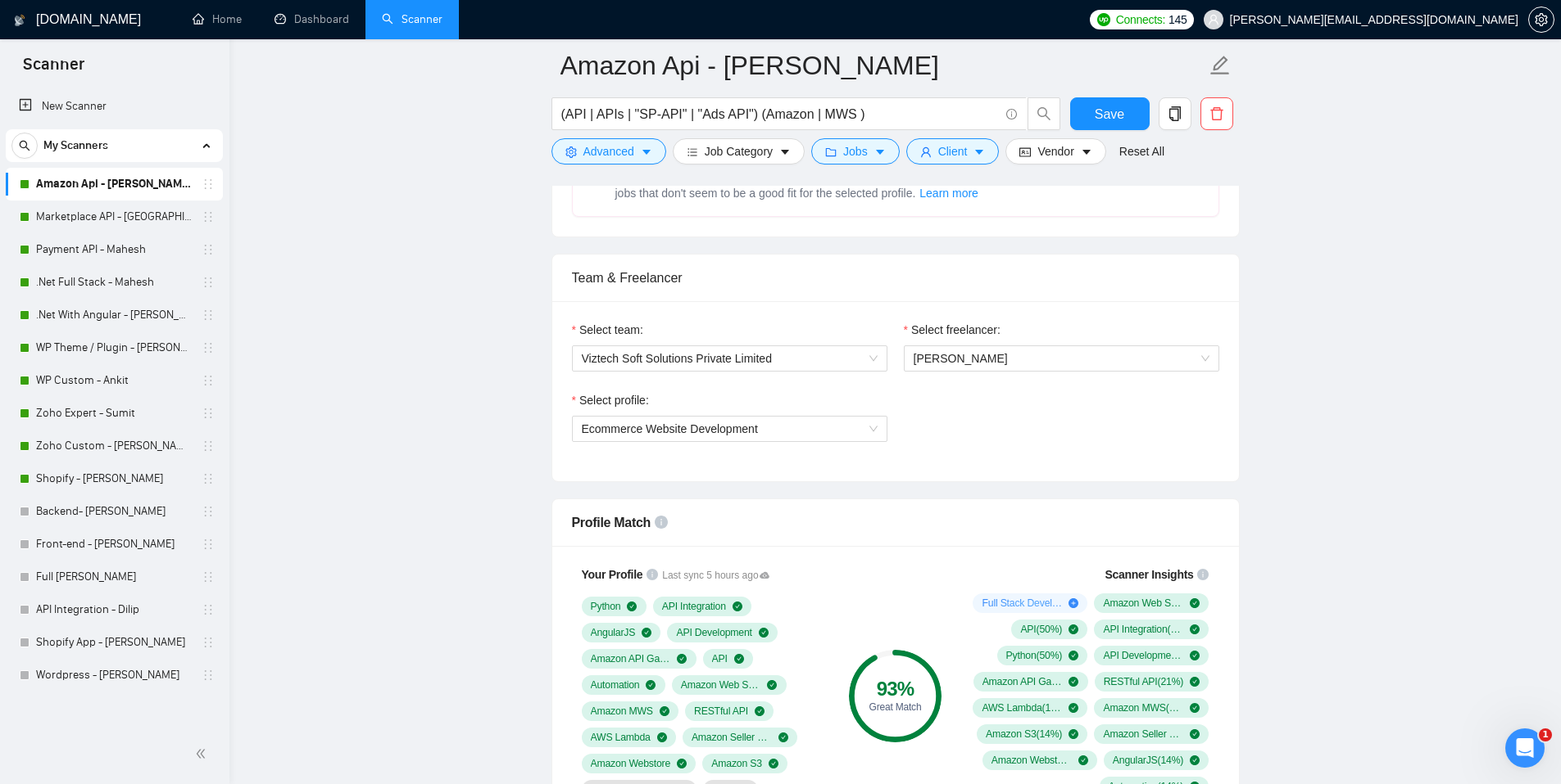
scroll to position [1034, 0]
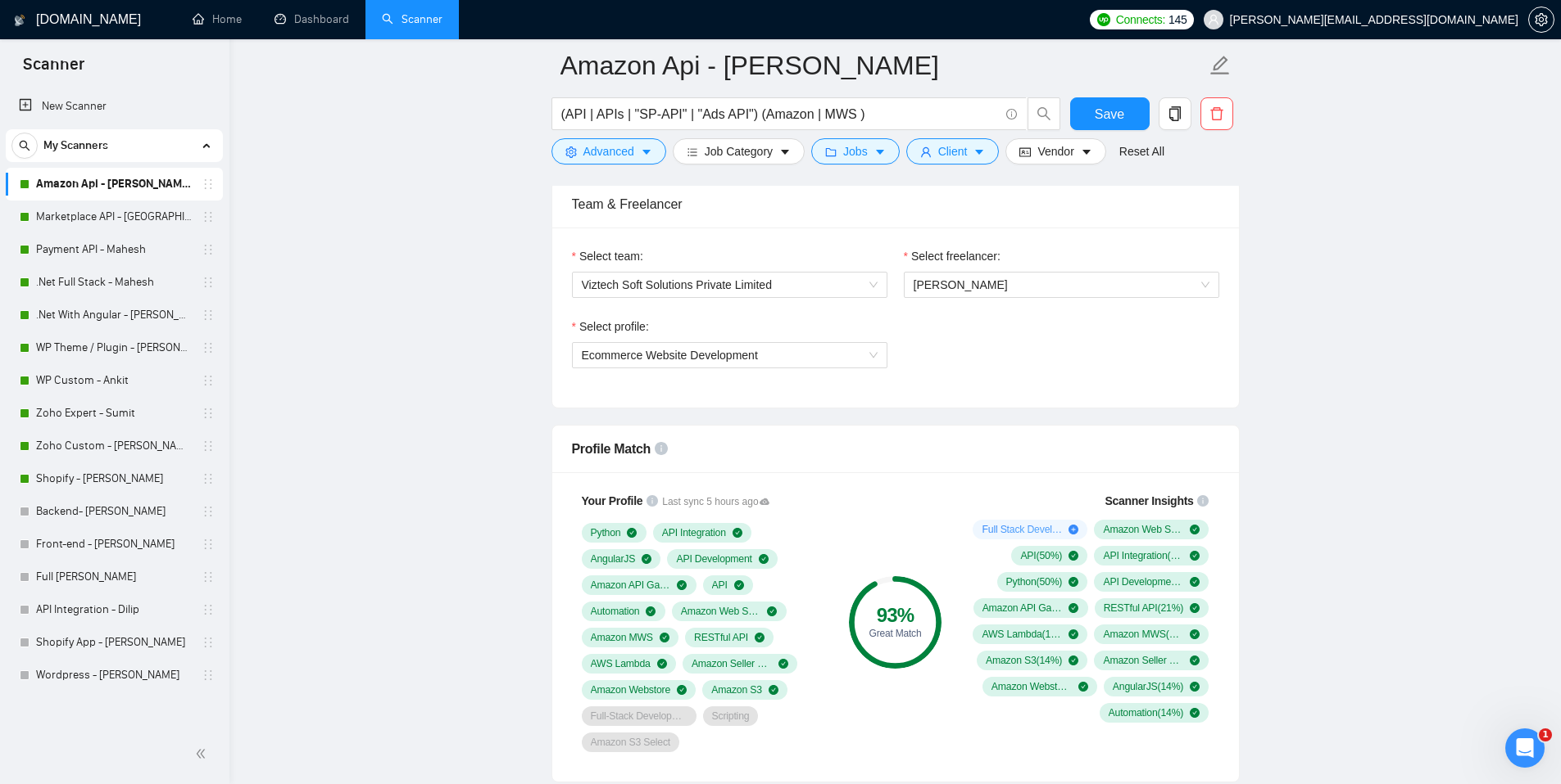
click at [985, 387] on div "Select profile: Ecommerce Website Development" at bounding box center [895, 352] width 663 height 70
